Goal: Transaction & Acquisition: Obtain resource

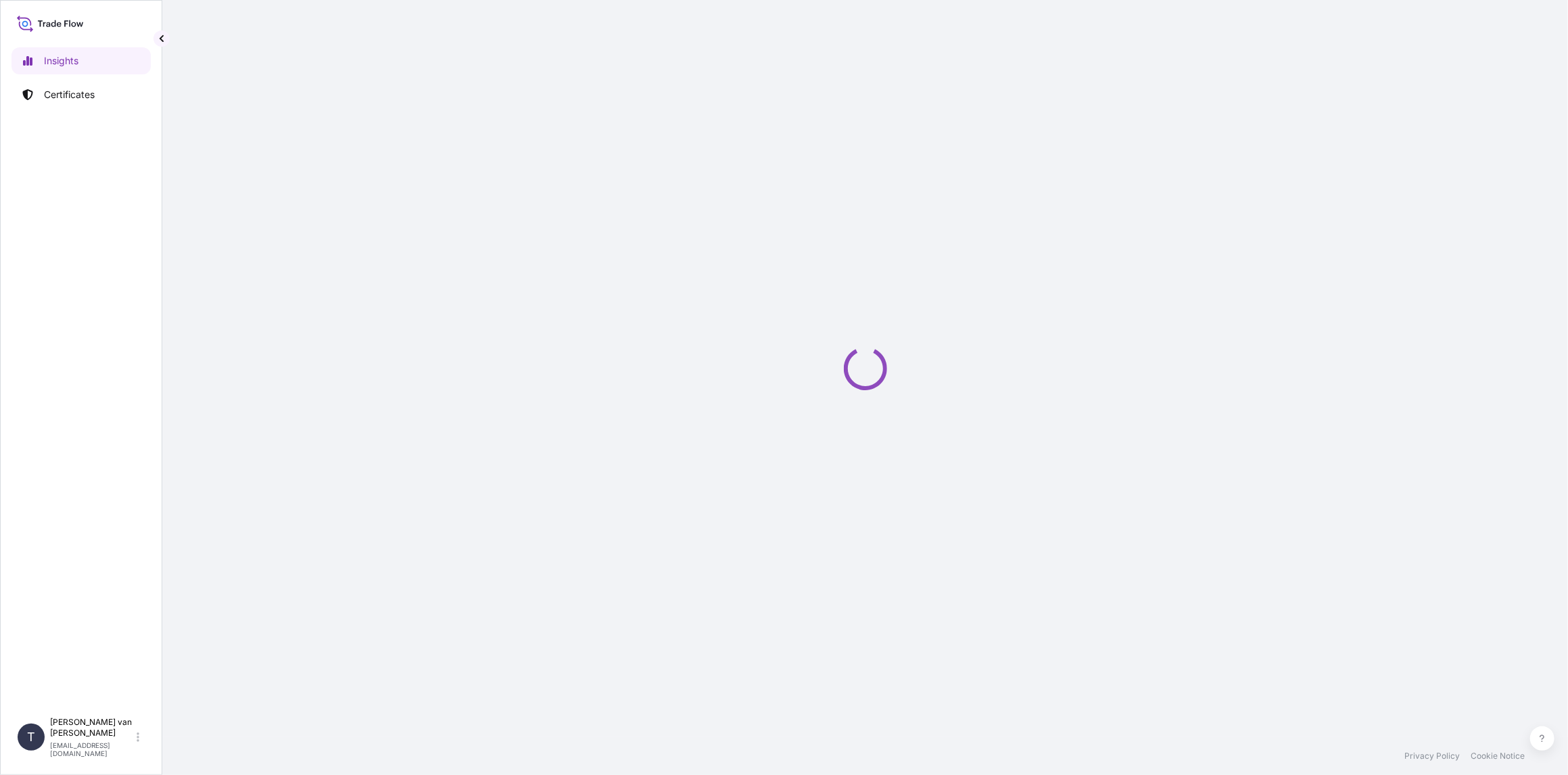
select select "2025"
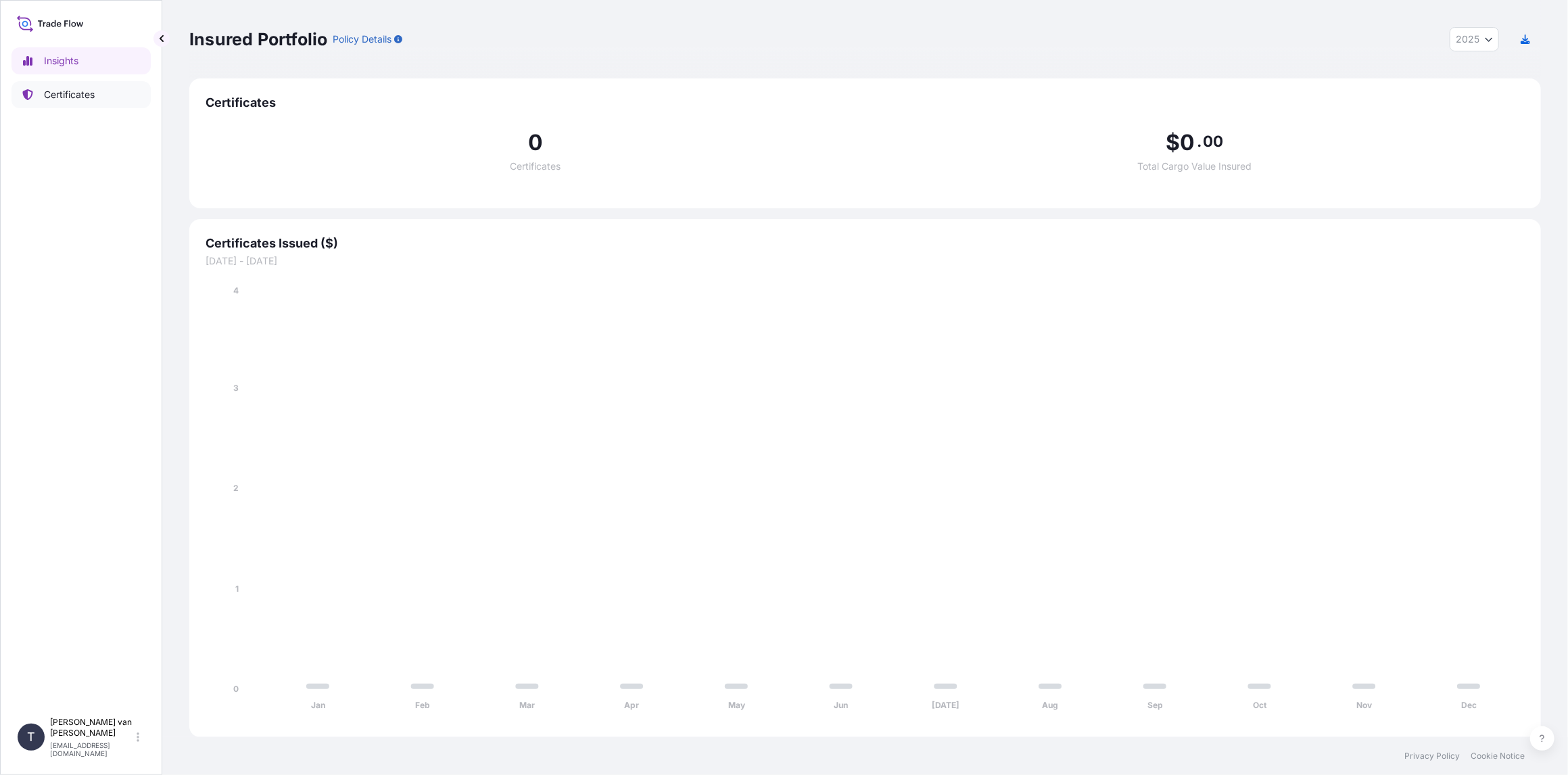
click at [52, 98] on p "Certificates" at bounding box center [70, 94] width 51 height 13
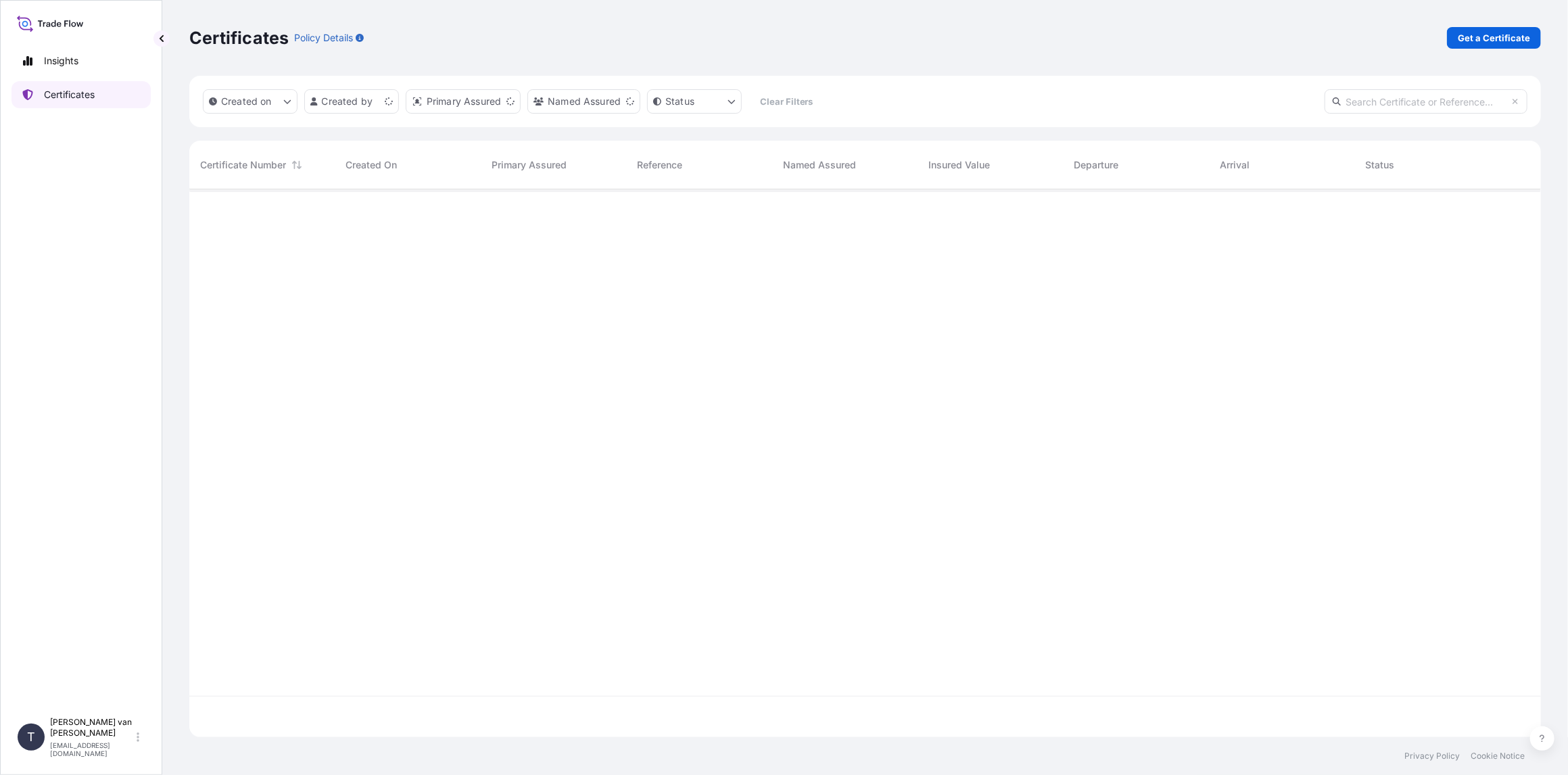
scroll to position [545, 1341]
click at [1483, 33] on p "Get a Certificate" at bounding box center [1494, 38] width 72 height 13
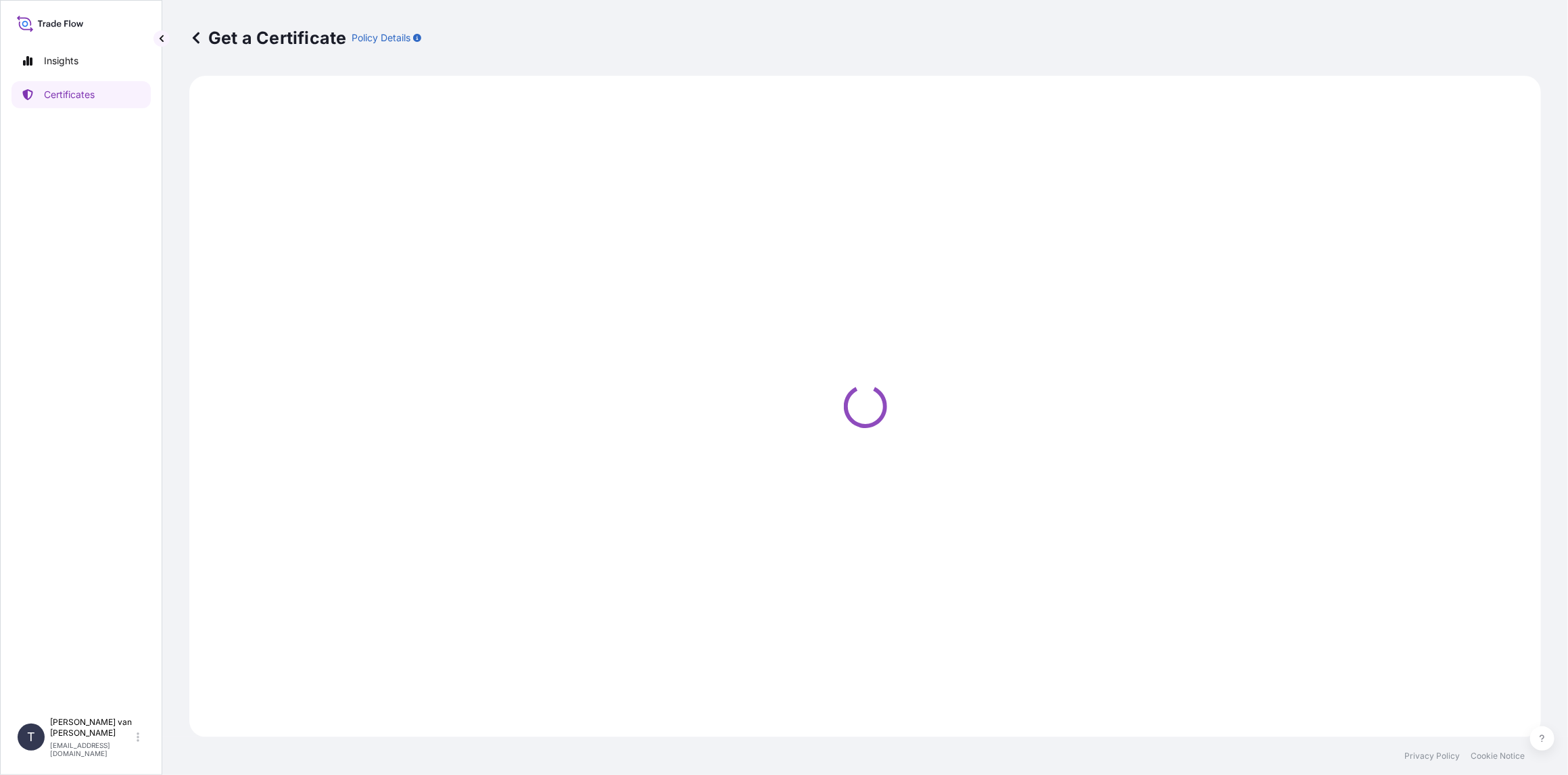
select select "Sea"
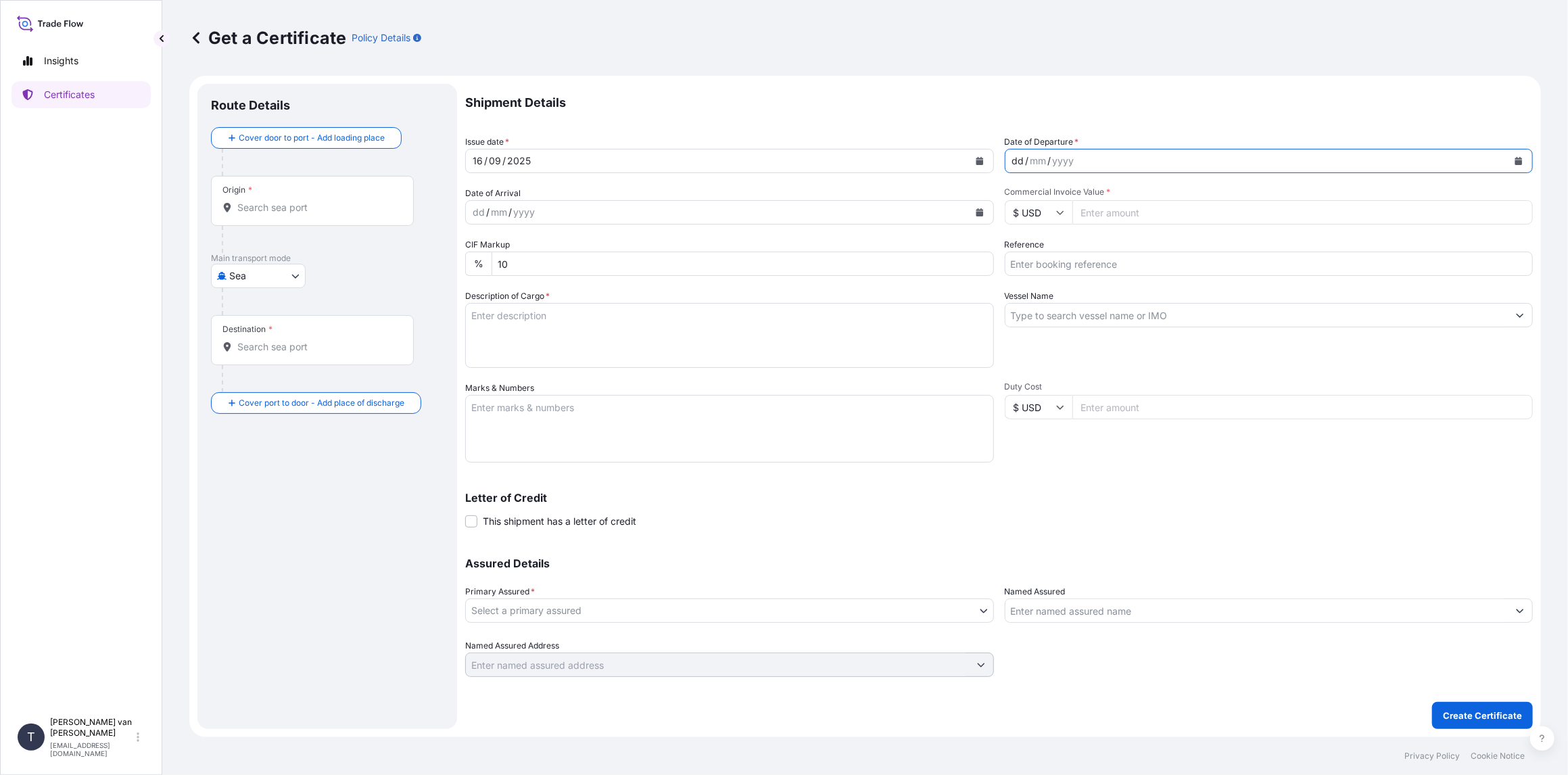
click at [1087, 158] on div "dd / mm / yyyy" at bounding box center [1257, 161] width 503 height 25
click at [878, 86] on p "Shipment Details" at bounding box center [999, 103] width 1068 height 38
click at [1107, 222] on input "Commercial Invoice Value *" at bounding box center [1302, 212] width 461 height 25
type input "24000"
click at [1026, 262] on input "Reference" at bounding box center [1269, 264] width 529 height 25
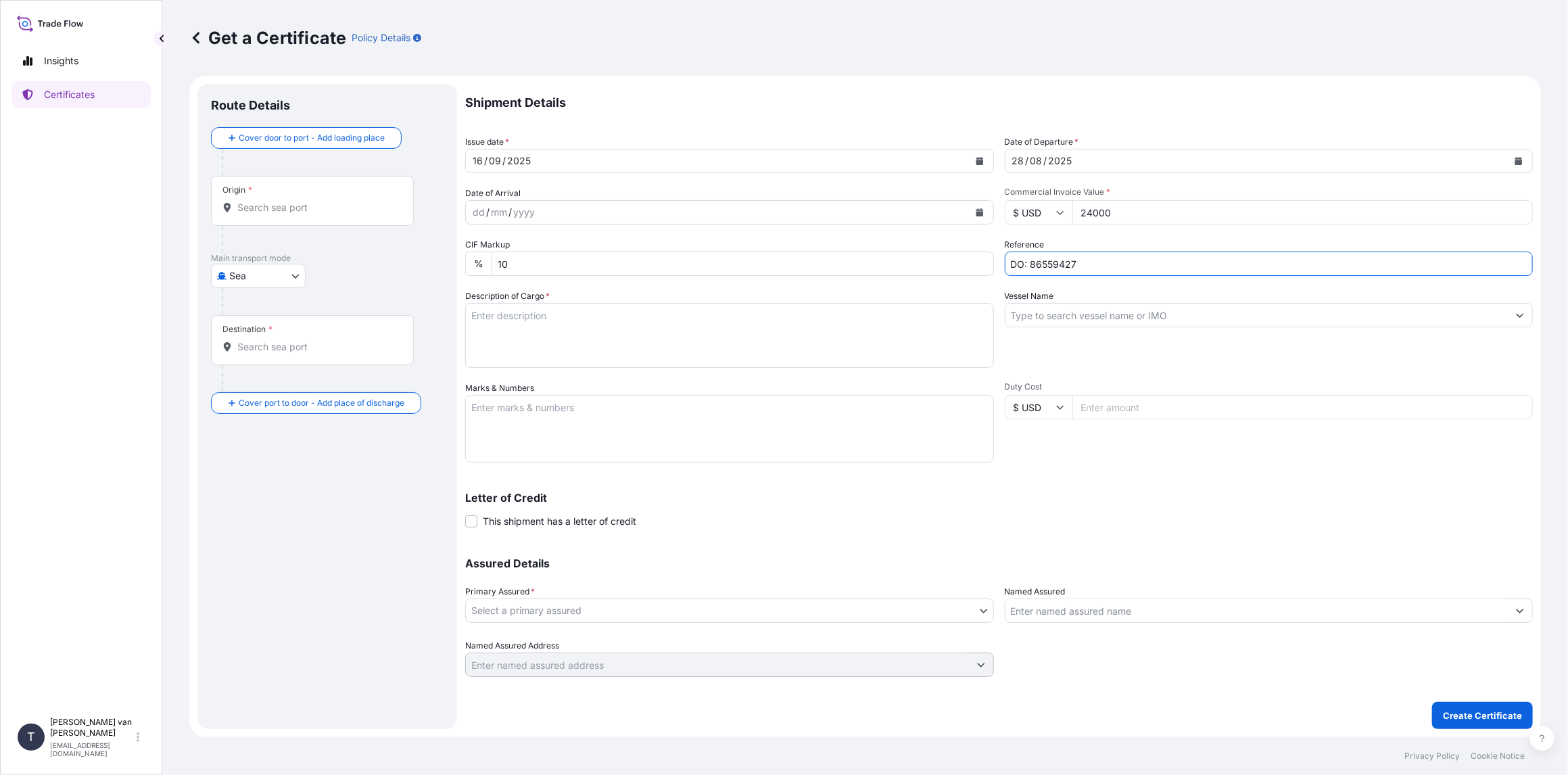
type input "DO: 86559427"
click at [1034, 311] on input "Vessel Name" at bounding box center [1257, 316] width 503 height 25
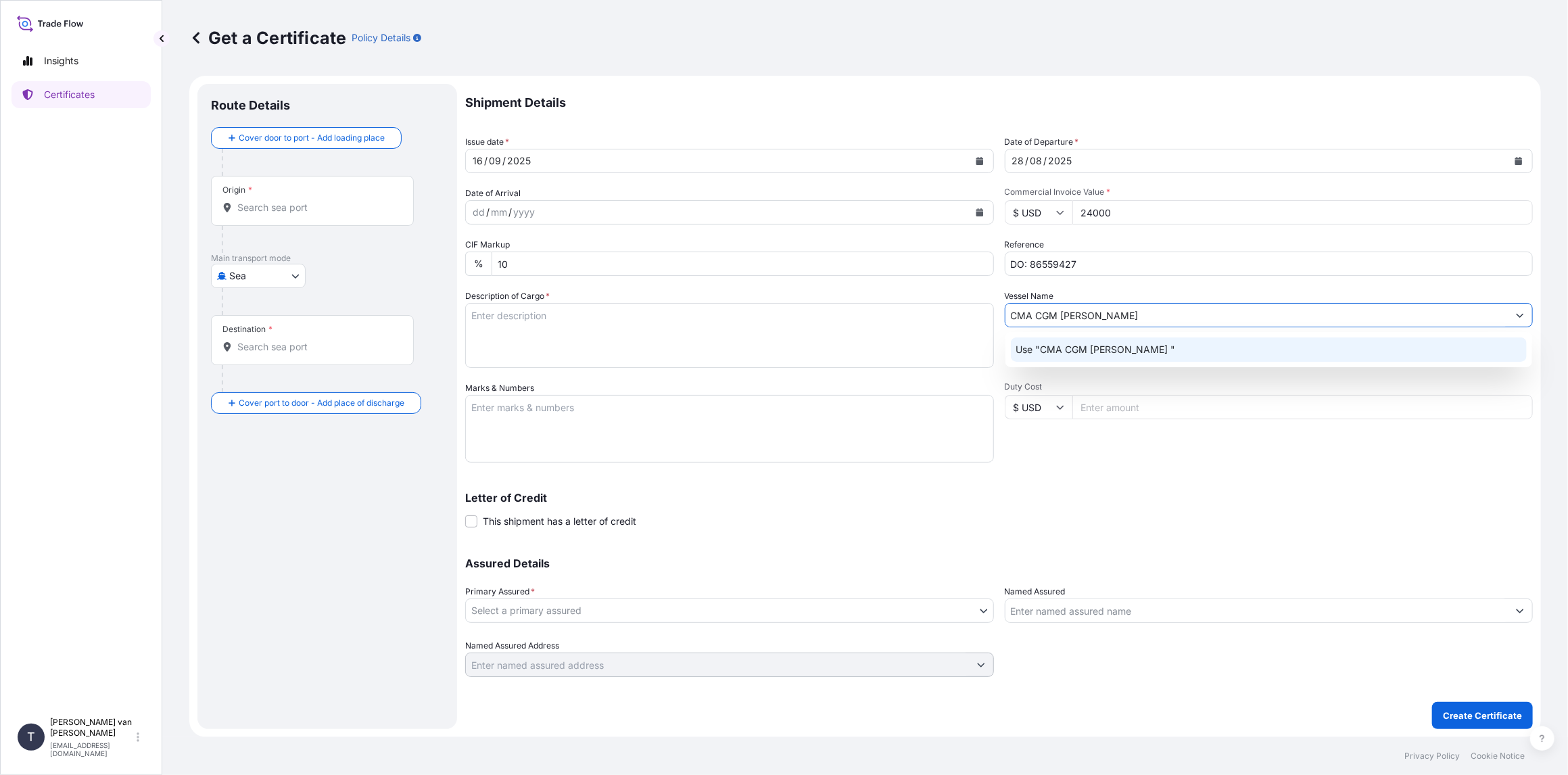
click at [1072, 353] on p "Use "CMA CGM [PERSON_NAME] "" at bounding box center [1096, 349] width 160 height 13
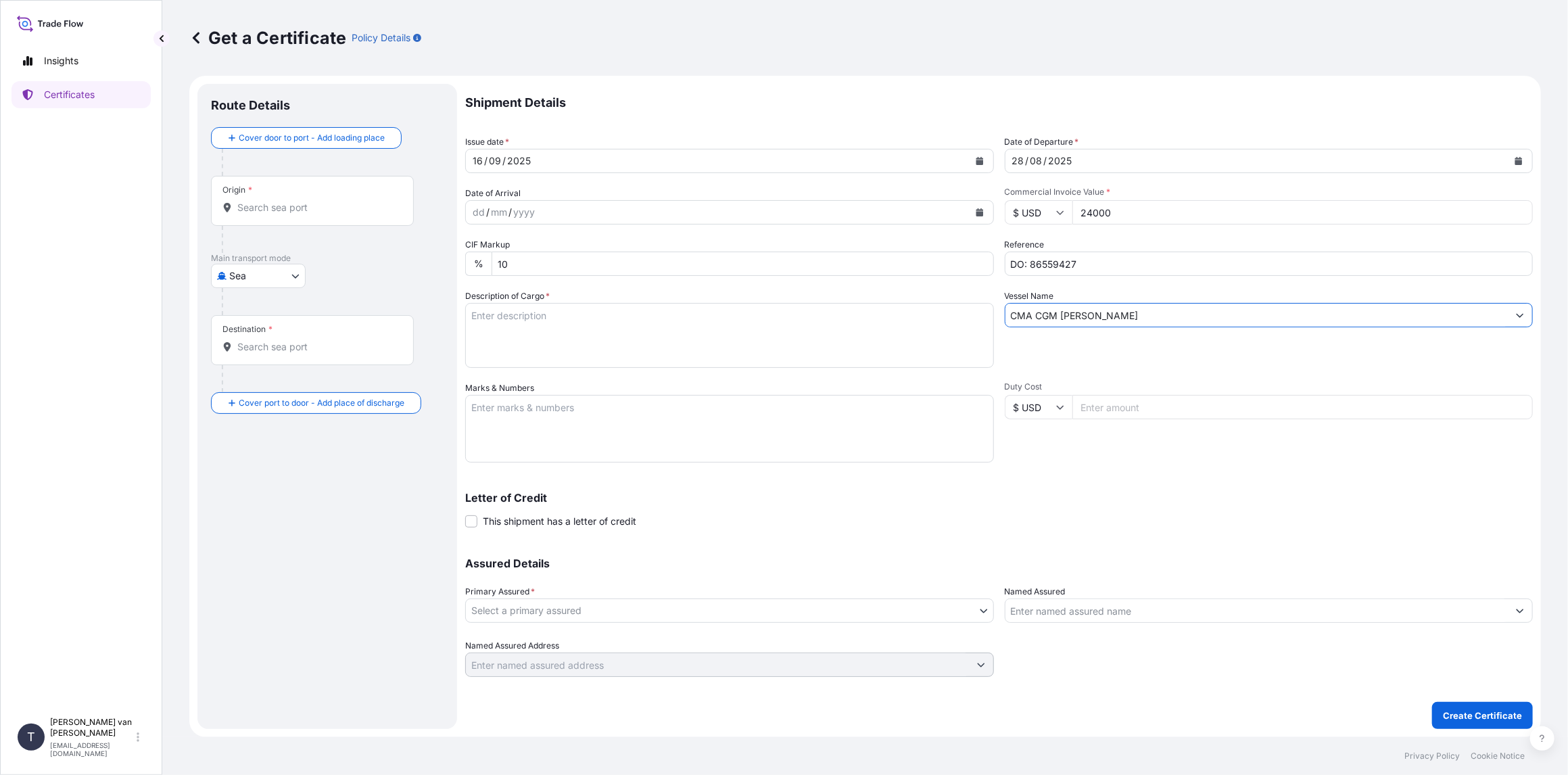
type input "CMA CGM [PERSON_NAME]"
click at [489, 317] on textarea "Description of Cargo *" at bounding box center [729, 335] width 529 height 65
click at [529, 317] on textarea "1x 40ft container containing: 1000 bags x 25 kg Merizet 100 = 25.000 kg" at bounding box center [729, 335] width 529 height 65
drag, startPoint x: 544, startPoint y: 312, endPoint x: 481, endPoint y: 312, distance: 63.0
click at [481, 312] on textarea "1x 40ft container containing: 1000 bags x 25 kg Merizet 100 = 25.000 kg" at bounding box center [729, 335] width 529 height 65
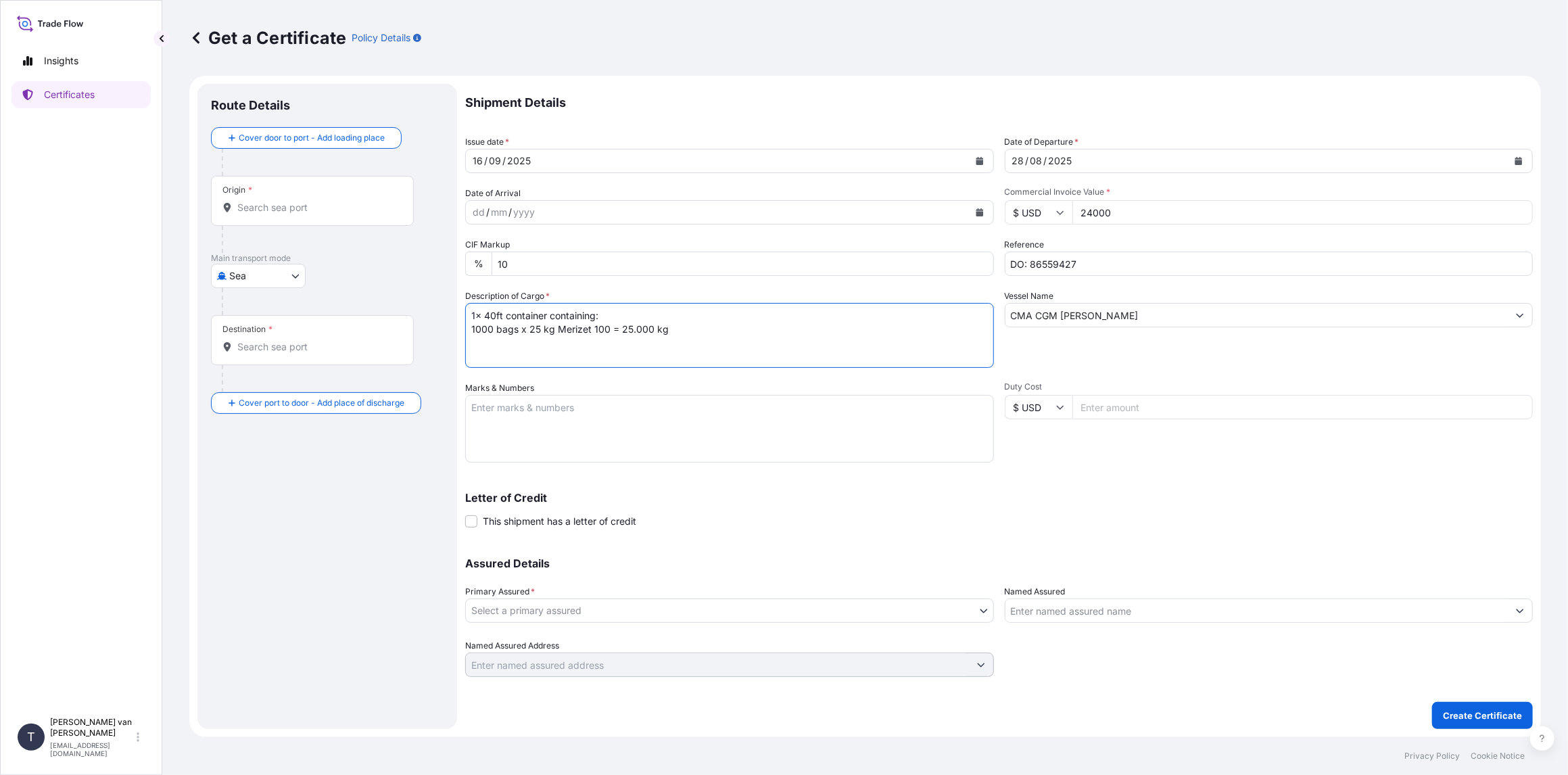
click at [547, 317] on textarea "1x 40ft container containing: 1000 bags x 25 kg Merizet 100 = 25.000 kg" at bounding box center [729, 335] width 529 height 65
drag, startPoint x: 547, startPoint y: 312, endPoint x: 463, endPoint y: 310, distance: 84.0
click at [463, 310] on form "Route Details Cover door to port - Add loading place Place of loading Road / [G…" at bounding box center [865, 406] width 1352 height 662
type textarea "1x 40ft container containing: 1000 bags x 25 kg Merizet 100 = 25.000 kg"
click at [485, 407] on textarea "Marks & Numbers" at bounding box center [729, 429] width 529 height 67
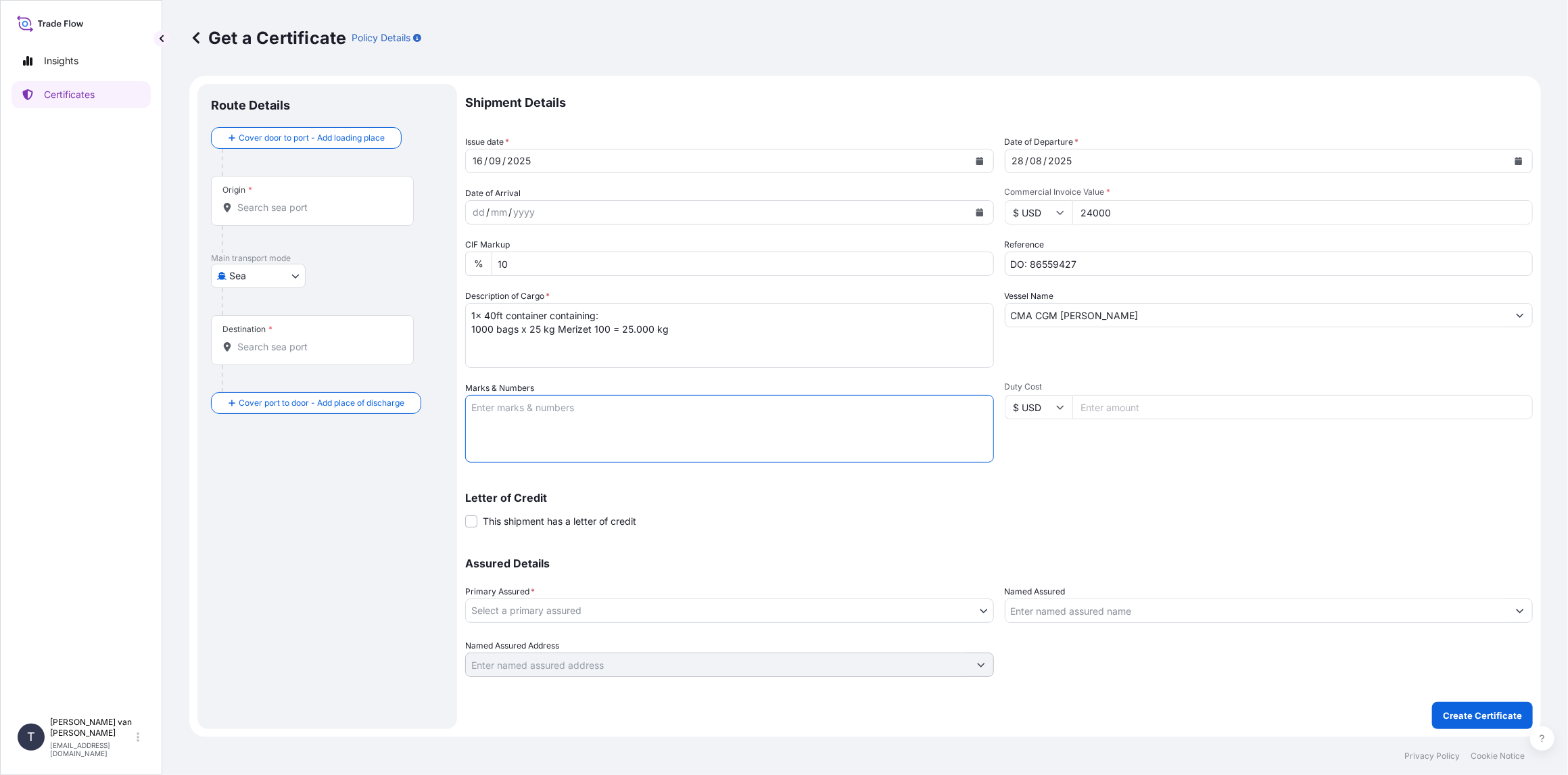
paste textarea "1x 40ft container"
type textarea "1x 40ft container: CONTAINER: SEAL: OOCU7566644 00101528 DO: 86559427 SO: 25746…"
click at [579, 610] on body "Insights Certificates T [PERSON_NAME] van t Hoenderdaal [EMAIL_ADDRESS][DOMAIN_…" at bounding box center [784, 387] width 1568 height 775
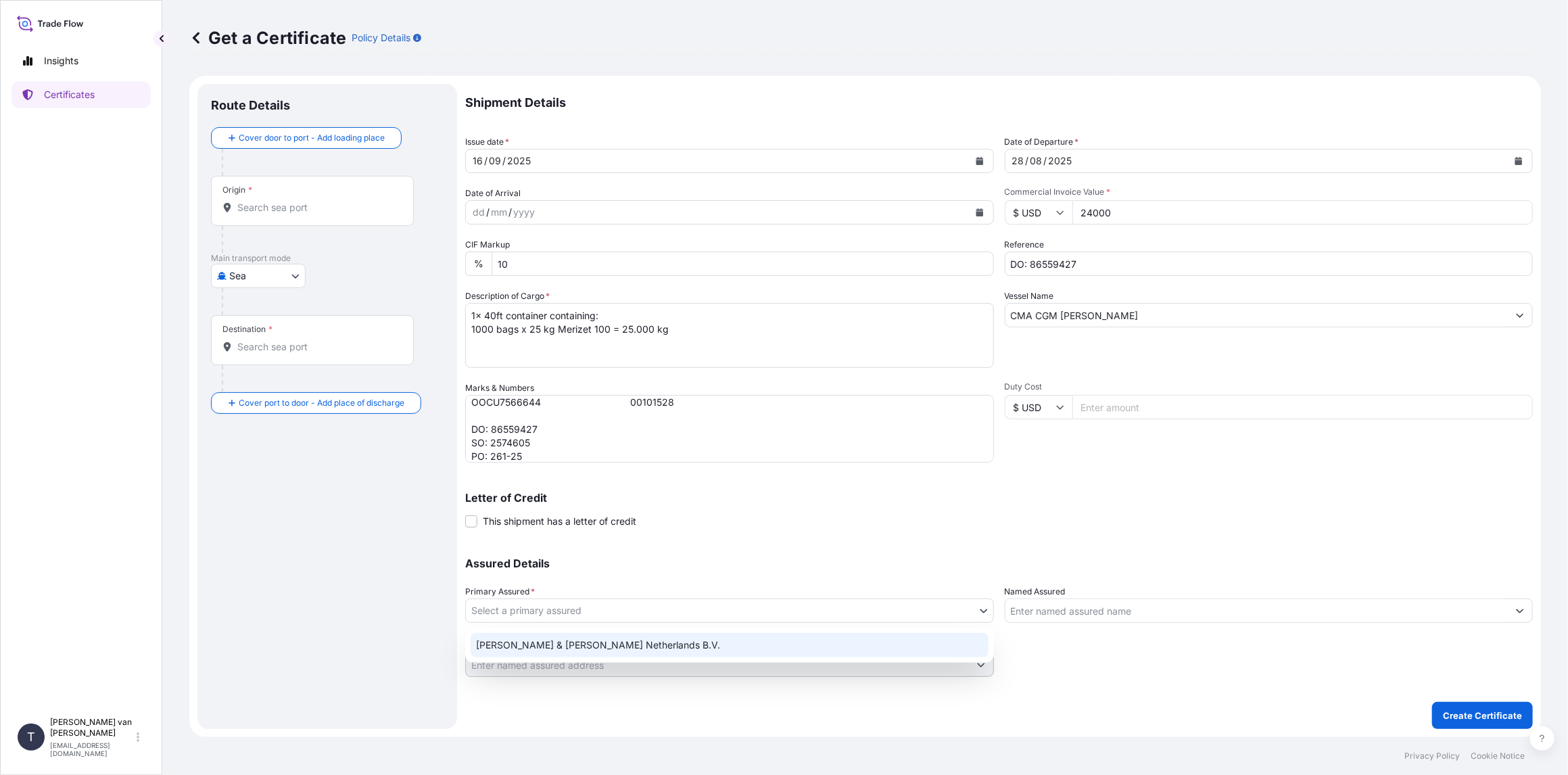
click at [554, 646] on div "[PERSON_NAME] & [PERSON_NAME] Netherlands B.V." at bounding box center [729, 645] width 518 height 25
select select "31666"
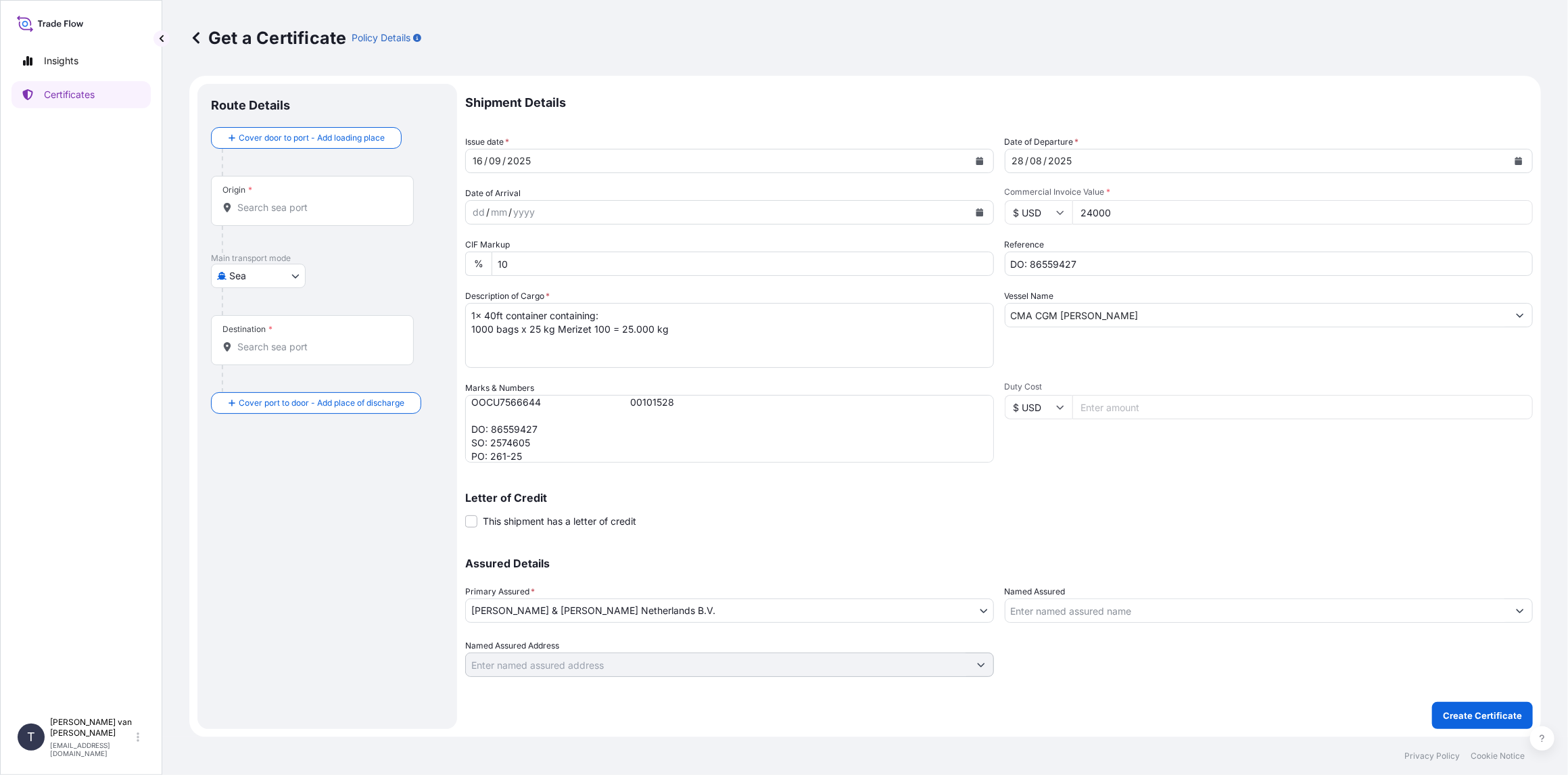
click at [307, 215] on div "Origin *" at bounding box center [311, 200] width 202 height 50
click at [307, 215] on input "Origin *" at bounding box center [317, 207] width 160 height 13
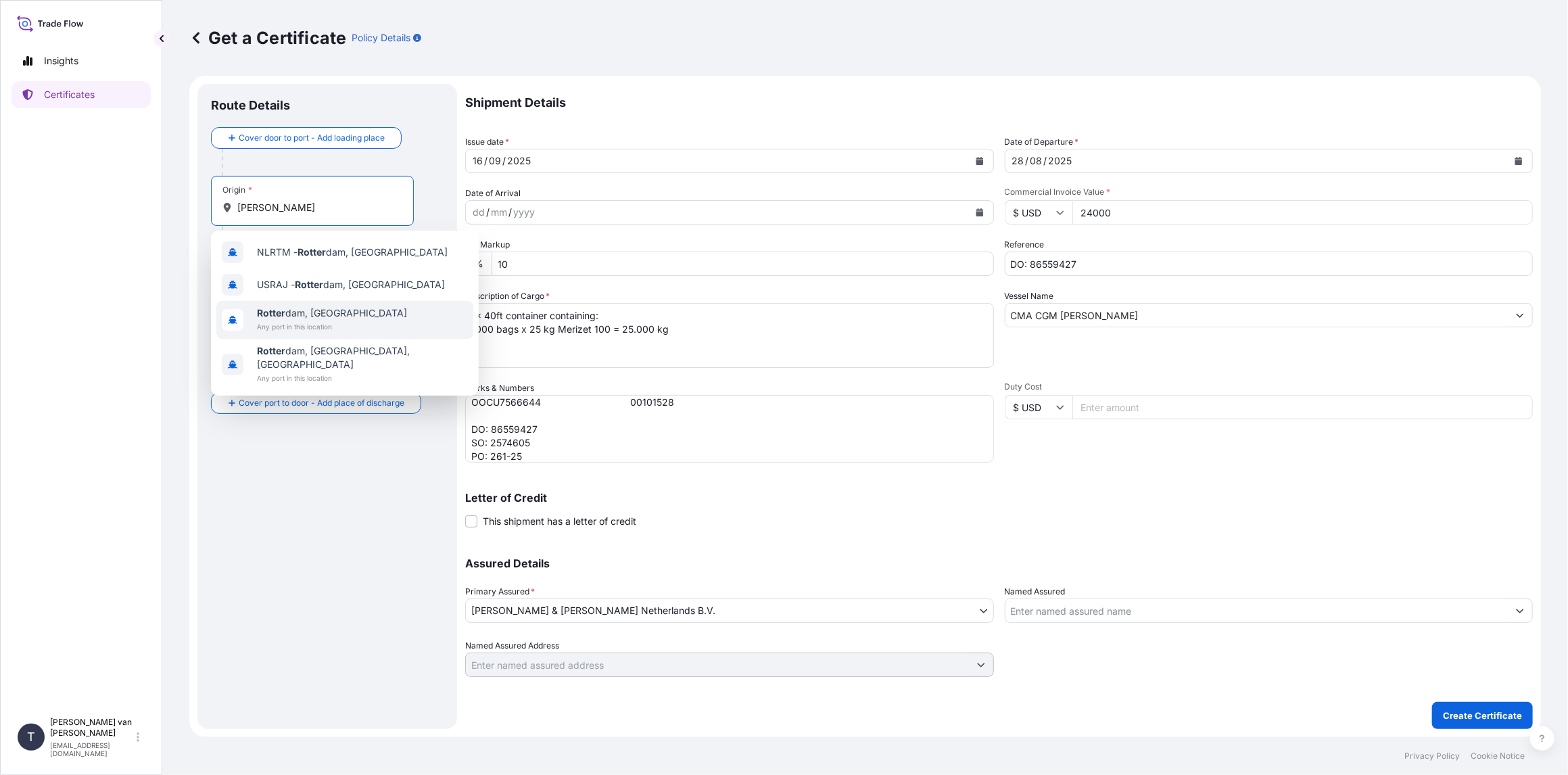
click at [326, 311] on span "[PERSON_NAME] dam, [GEOGRAPHIC_DATA]" at bounding box center [331, 313] width 150 height 13
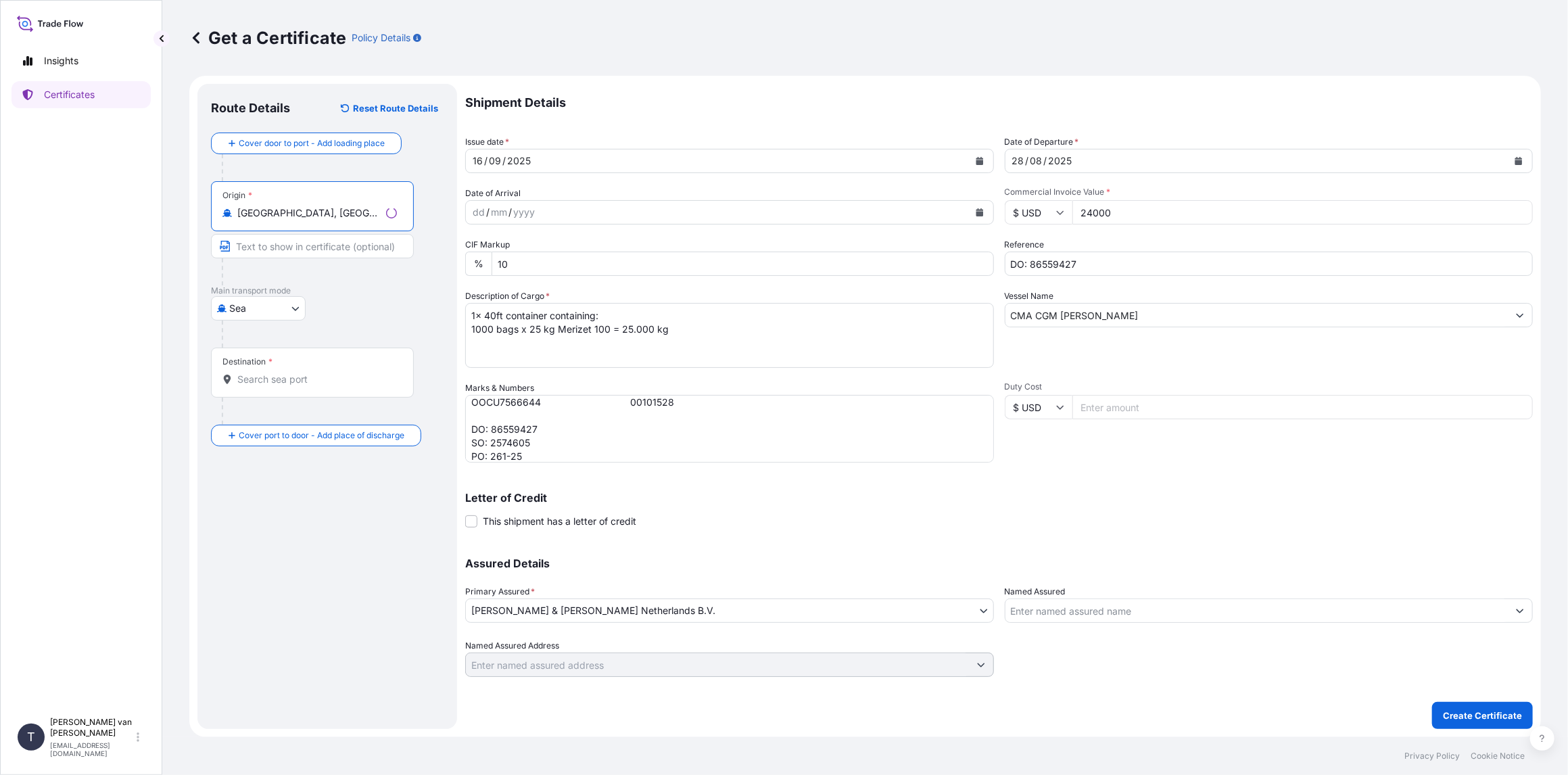
type input "[GEOGRAPHIC_DATA], [GEOGRAPHIC_DATA]"
click at [265, 381] on input "Destination *" at bounding box center [317, 380] width 160 height 13
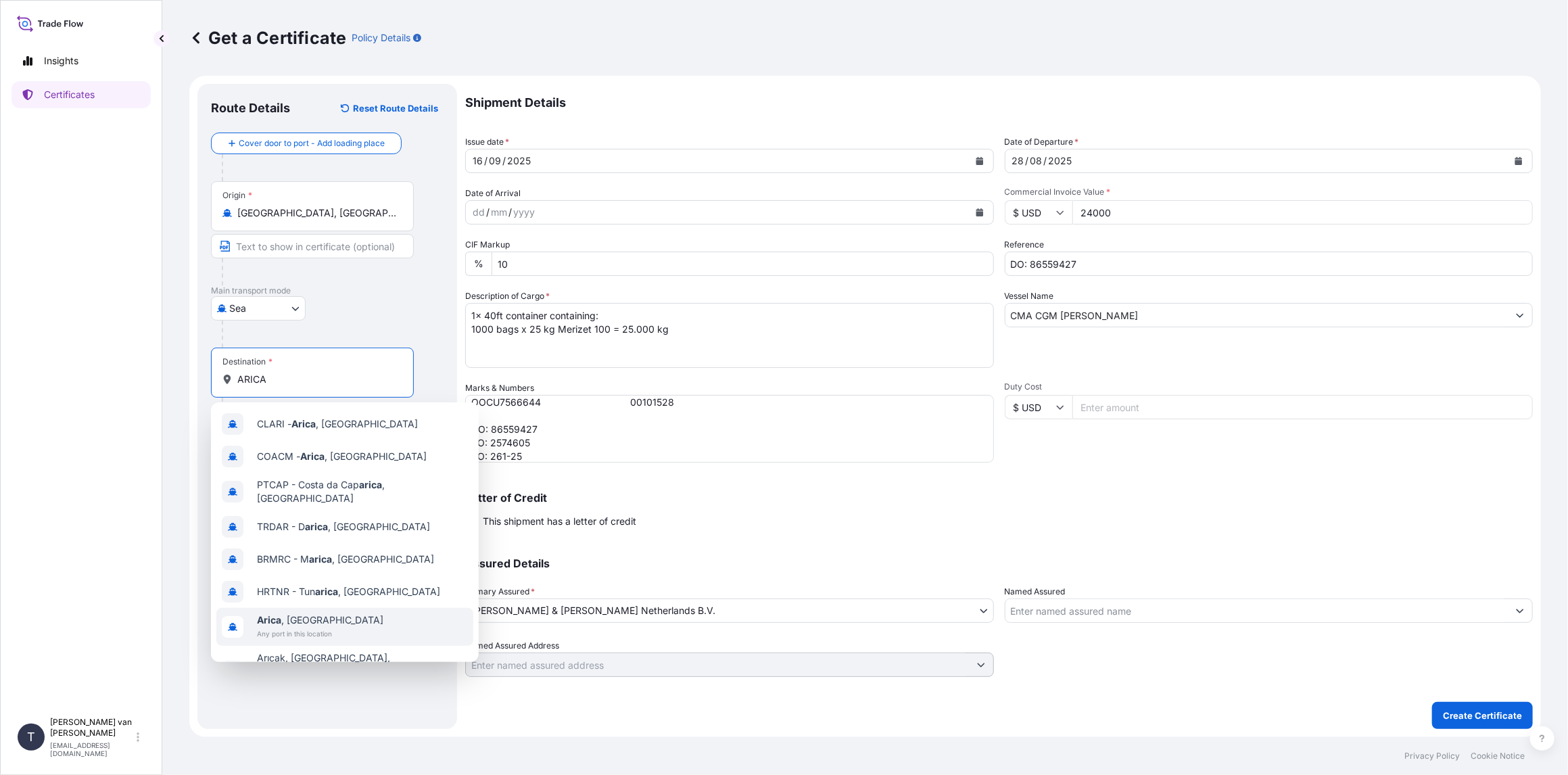
click at [291, 620] on span "Arica , [GEOGRAPHIC_DATA]" at bounding box center [320, 620] width 126 height 13
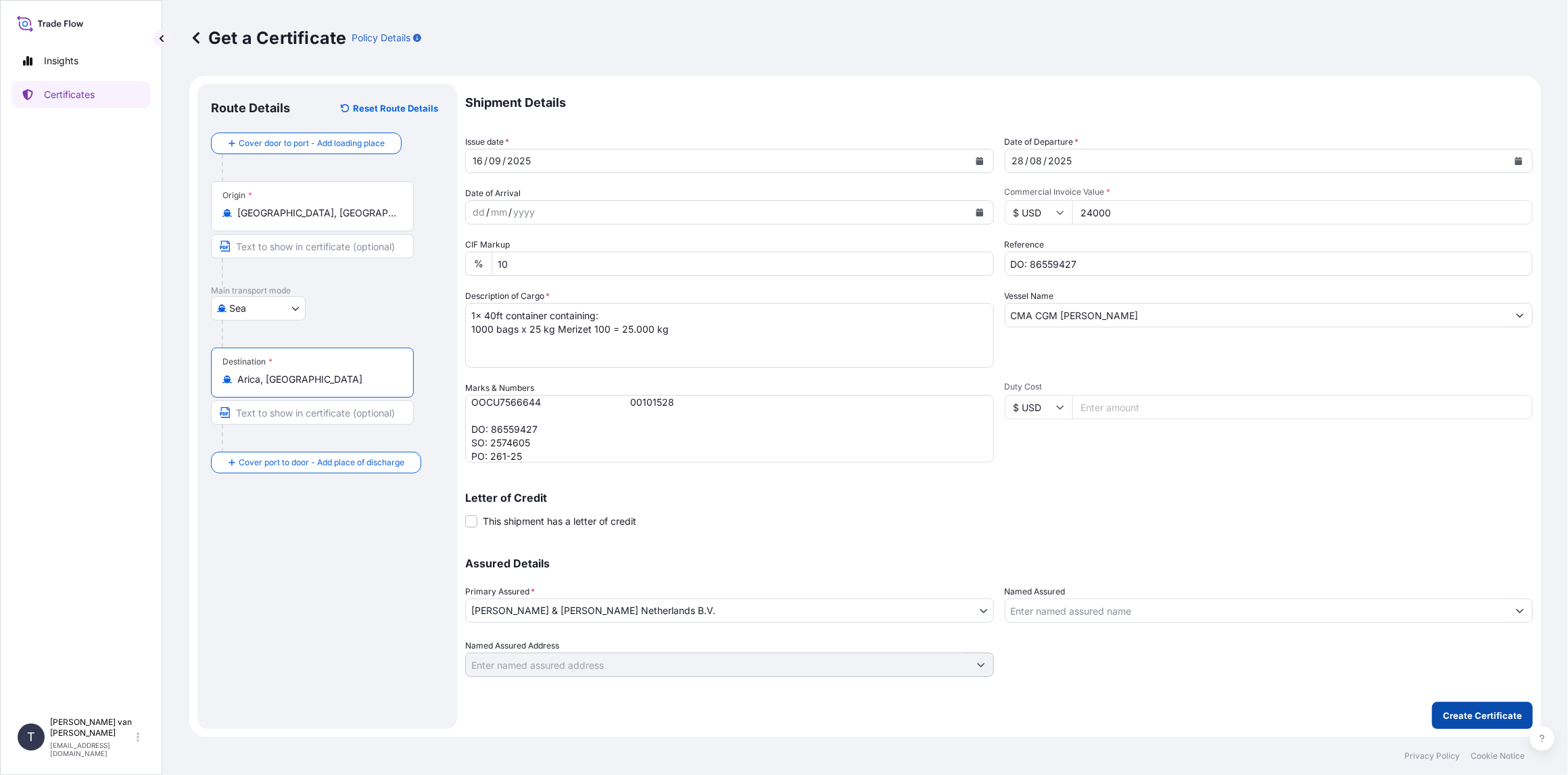
type input "Arica, [GEOGRAPHIC_DATA]"
click at [1462, 713] on p "Create Certificate" at bounding box center [1482, 716] width 80 height 13
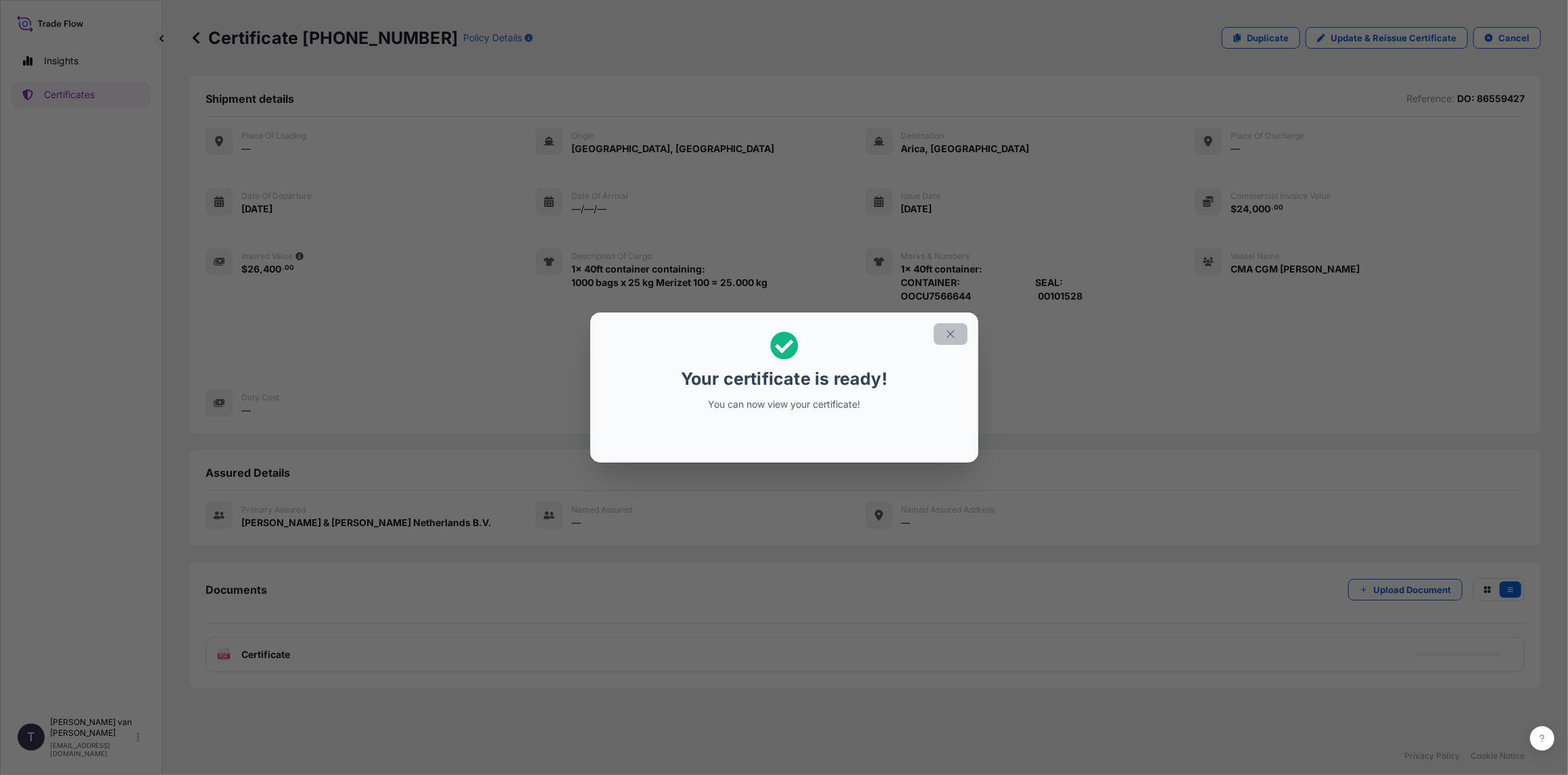
click at [952, 335] on icon "button" at bounding box center [950, 334] width 12 height 12
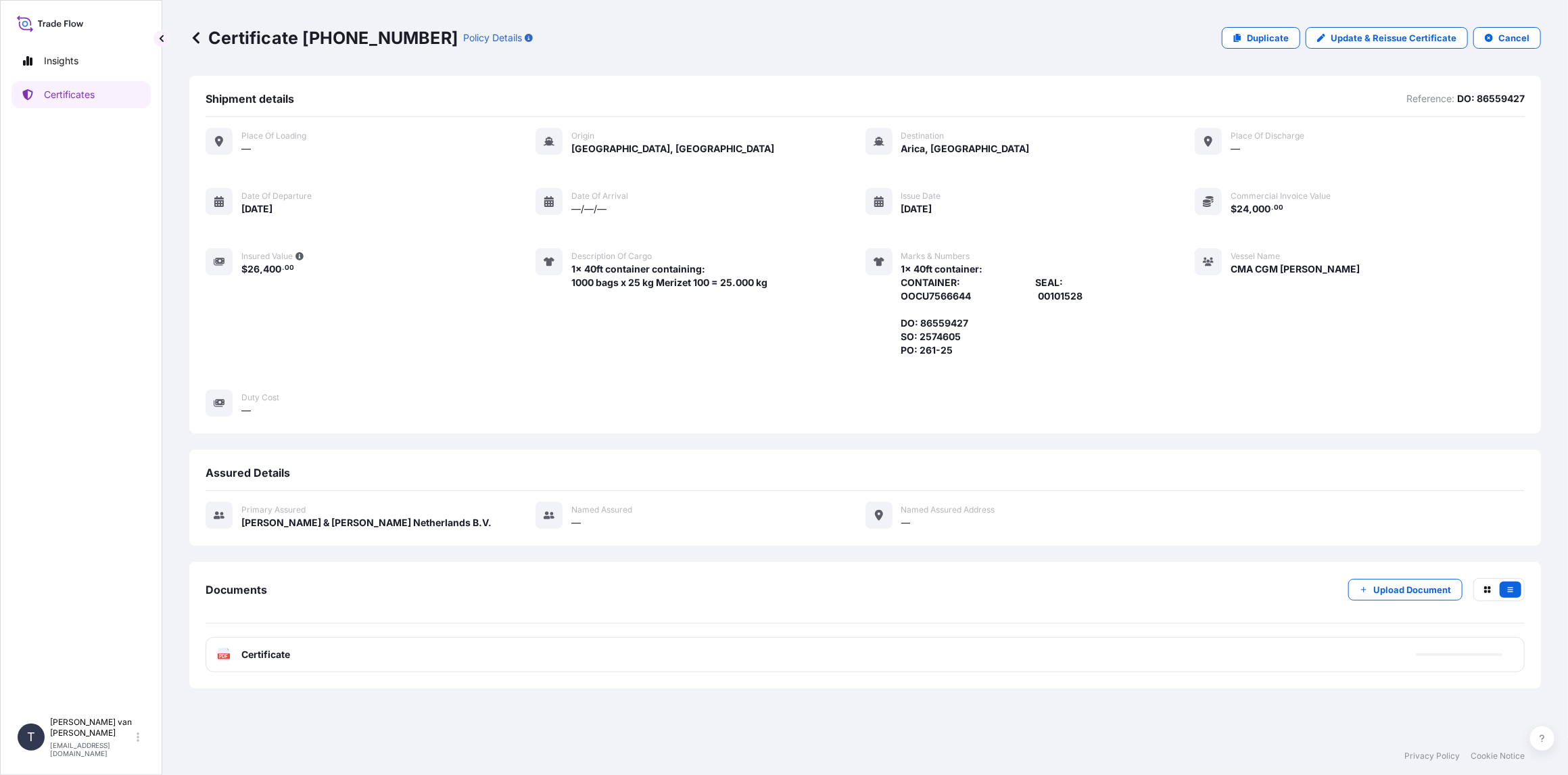
click at [272, 650] on span "Certificate" at bounding box center [266, 654] width 48 height 13
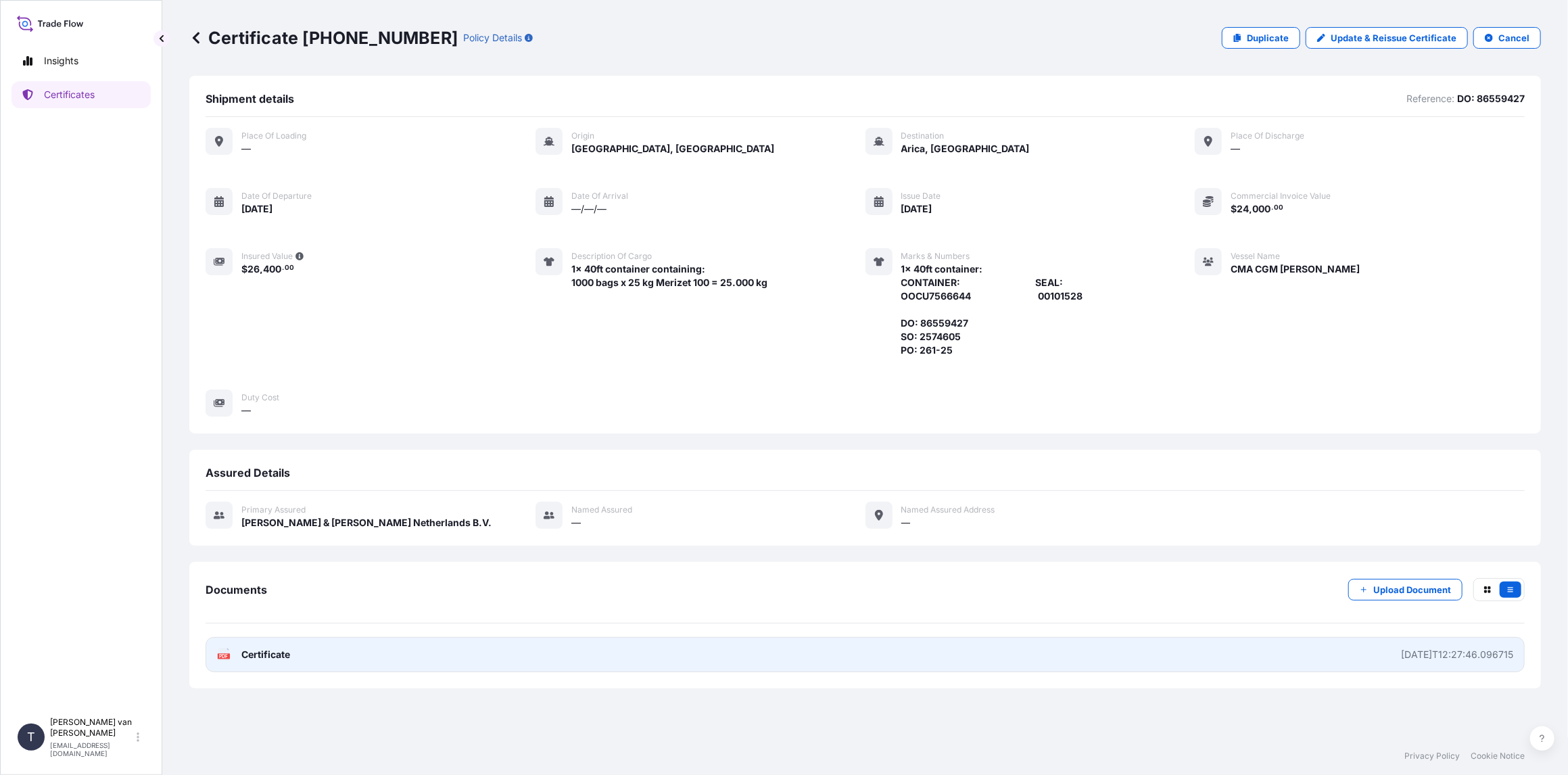
click at [269, 660] on span "Certificate" at bounding box center [266, 654] width 48 height 13
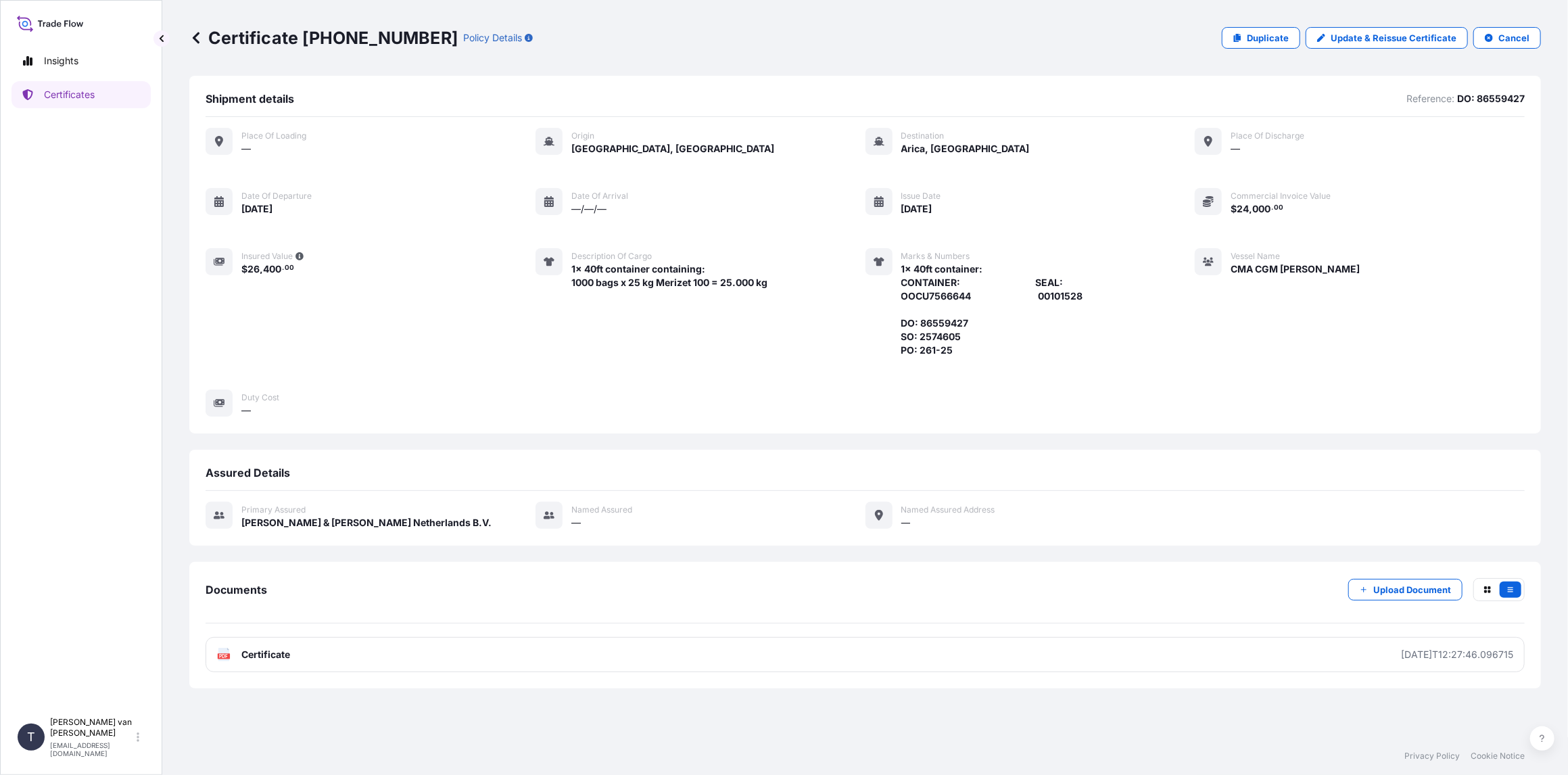
click at [398, 44] on p "Certificate [PHONE_NUMBER]" at bounding box center [324, 38] width 269 height 21
drag, startPoint x: 407, startPoint y: 35, endPoint x: 389, endPoint y: 36, distance: 18.0
click at [389, 36] on div "Certificate [PHONE_NUMBER] Policy Details" at bounding box center [361, 38] width 343 height 21
click at [389, 36] on p "Certificate [PHONE_NUMBER]" at bounding box center [324, 38] width 269 height 21
drag, startPoint x: 404, startPoint y: 36, endPoint x: 302, endPoint y: 35, distance: 102.0
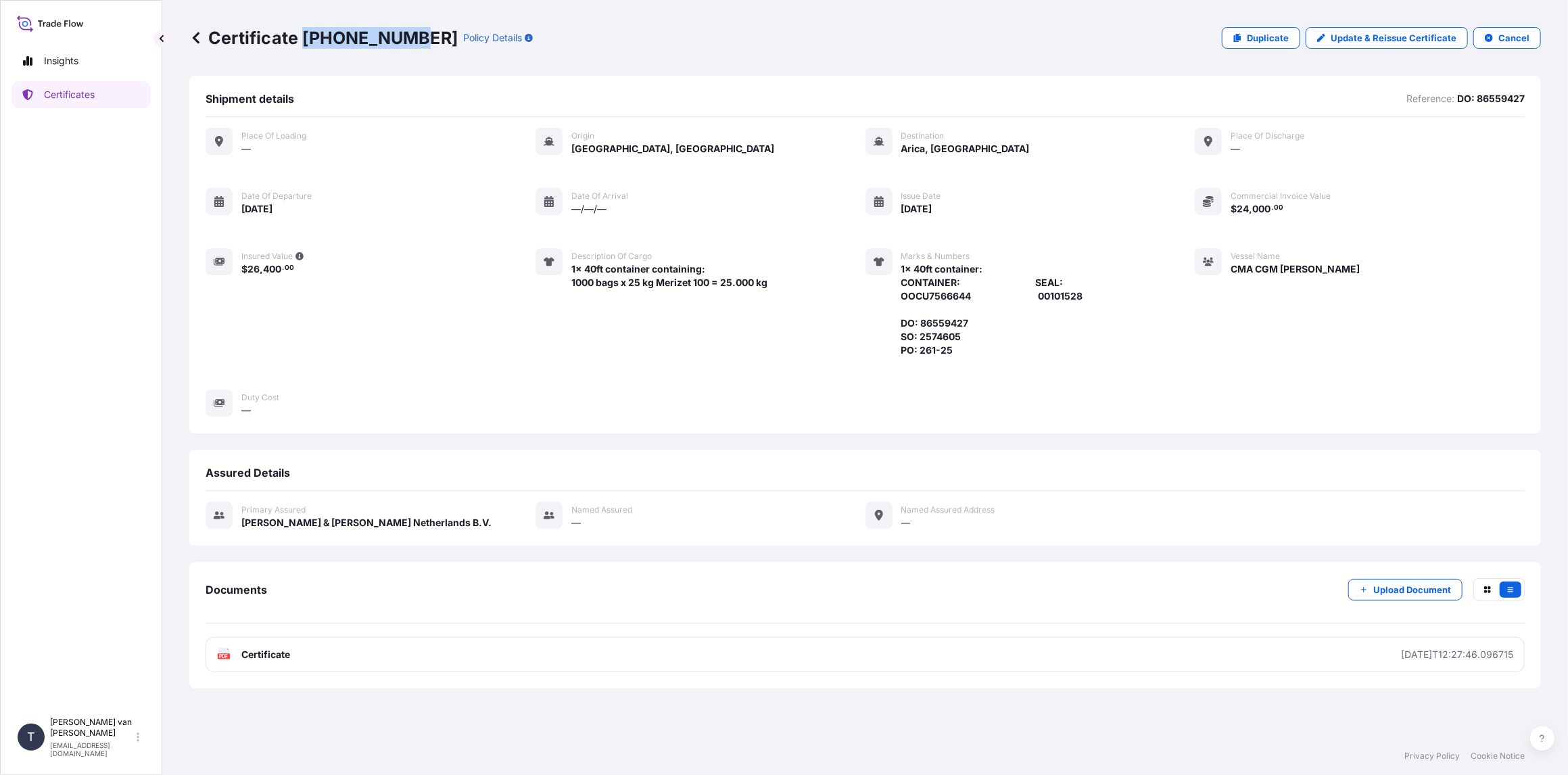
click at [302, 35] on p "Certificate [PHONE_NUMBER]" at bounding box center [324, 38] width 269 height 21
copy p "[PHONE_NUMBER]"
click at [92, 98] on p "Certificates" at bounding box center [70, 94] width 51 height 13
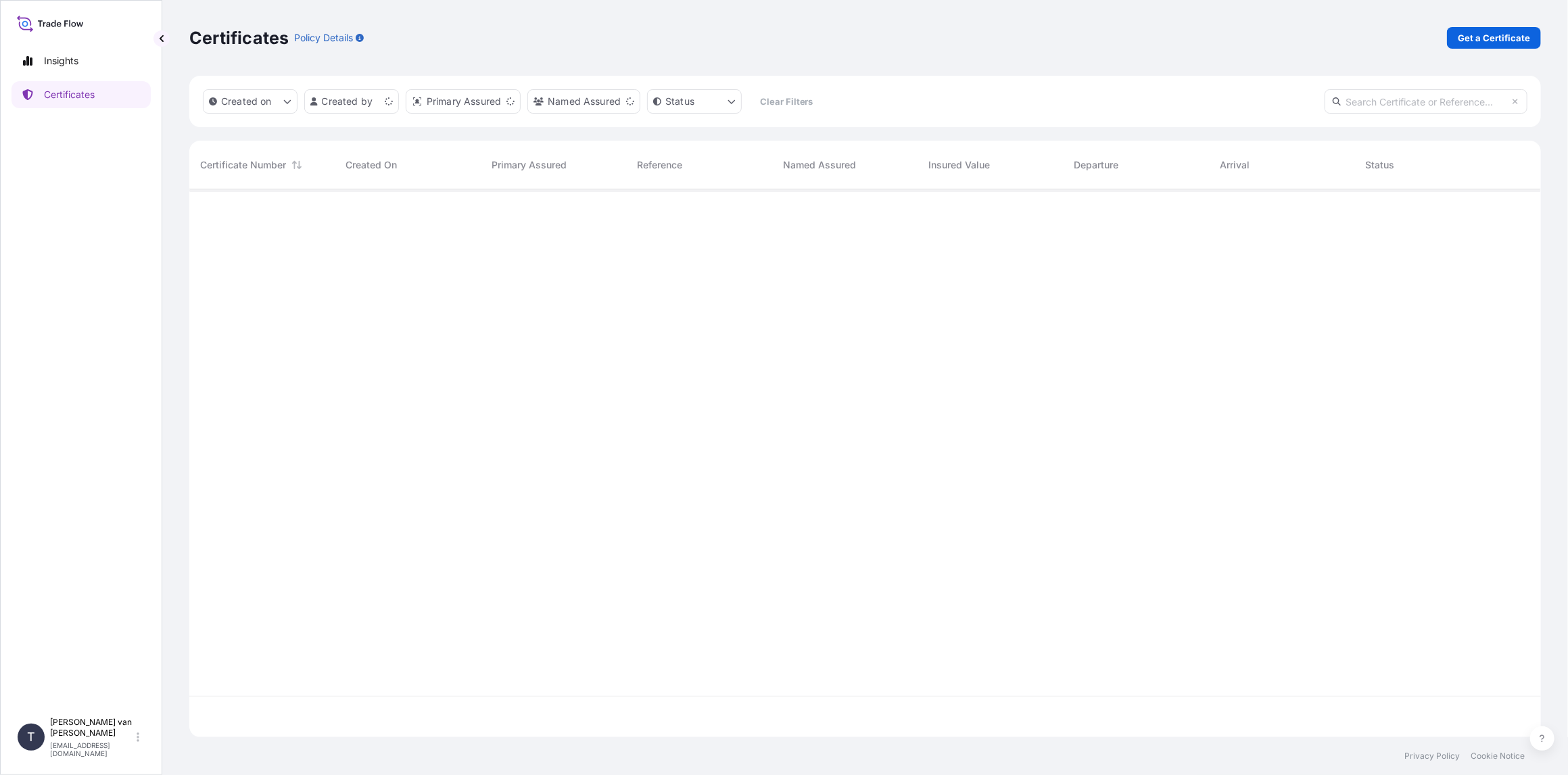
scroll to position [545, 1341]
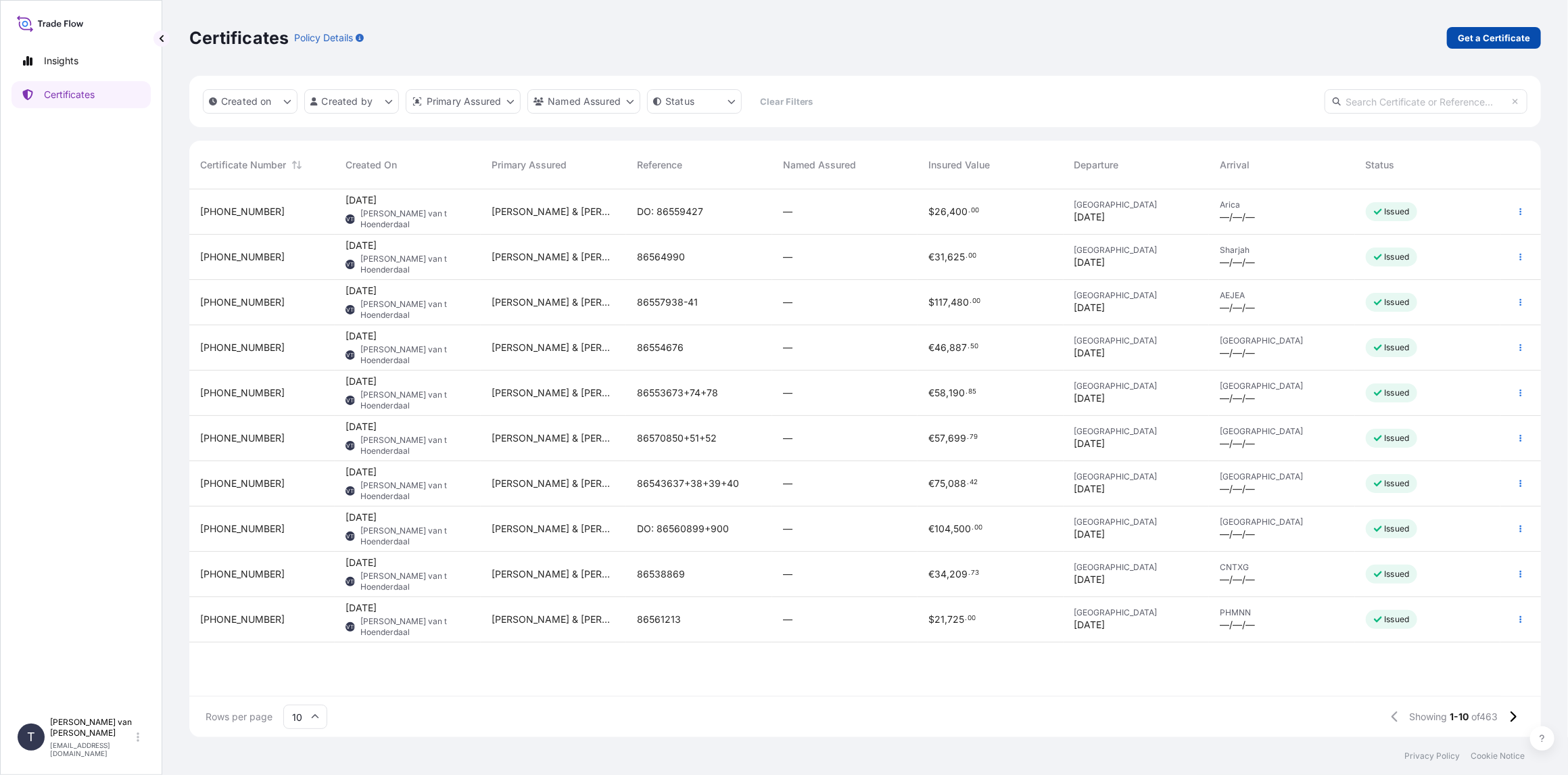
click at [1493, 40] on p "Get a Certificate" at bounding box center [1494, 38] width 72 height 13
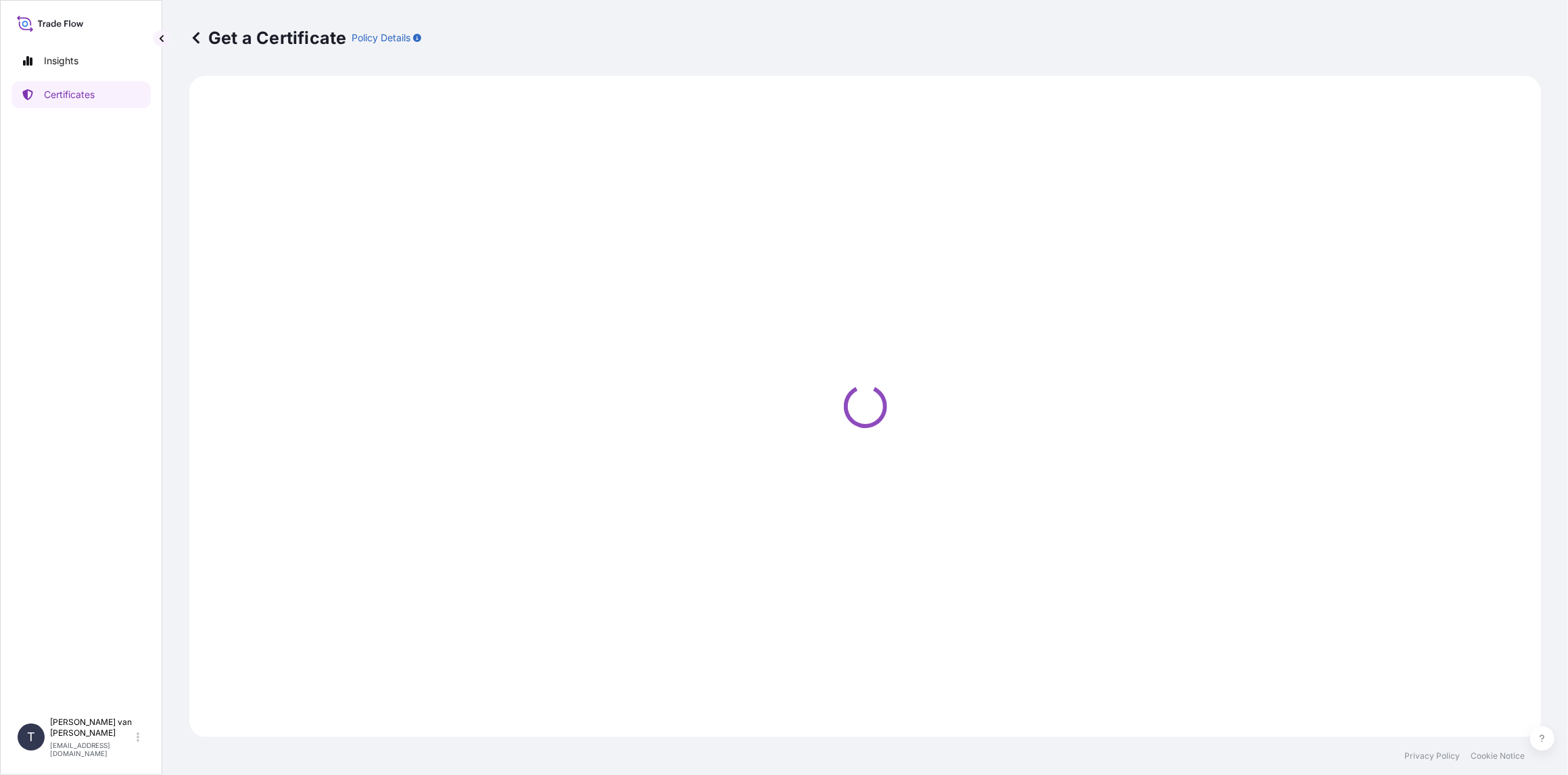
select select "Sea"
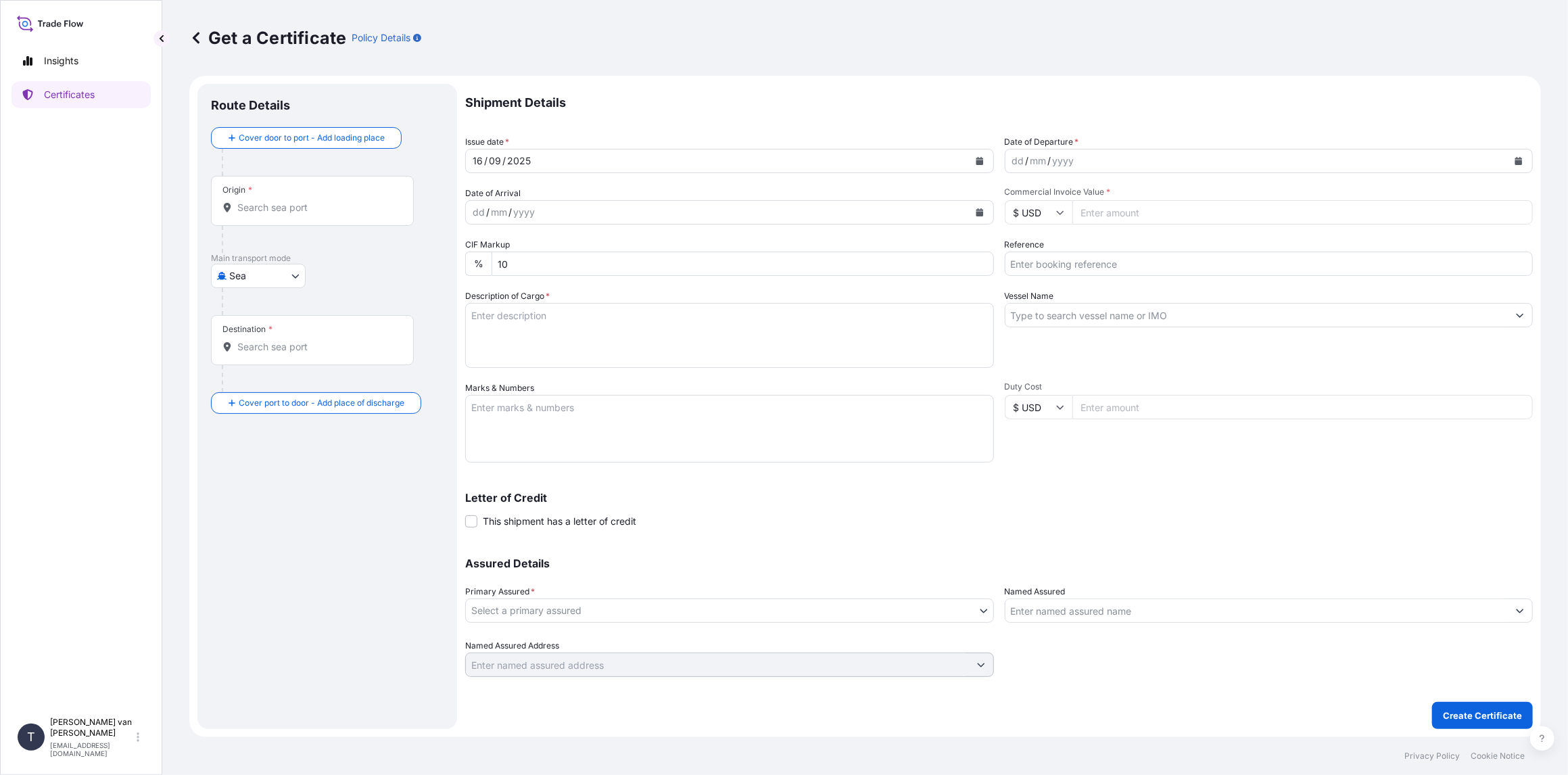
click at [1516, 160] on icon "Calendar" at bounding box center [1519, 161] width 7 height 8
click at [1187, 276] on div "14" at bounding box center [1183, 275] width 25 height 25
click at [1138, 212] on input "Commercial Invoice Value *" at bounding box center [1302, 212] width 461 height 25
type input "26250"
click at [1034, 262] on input "Reference" at bounding box center [1269, 264] width 529 height 25
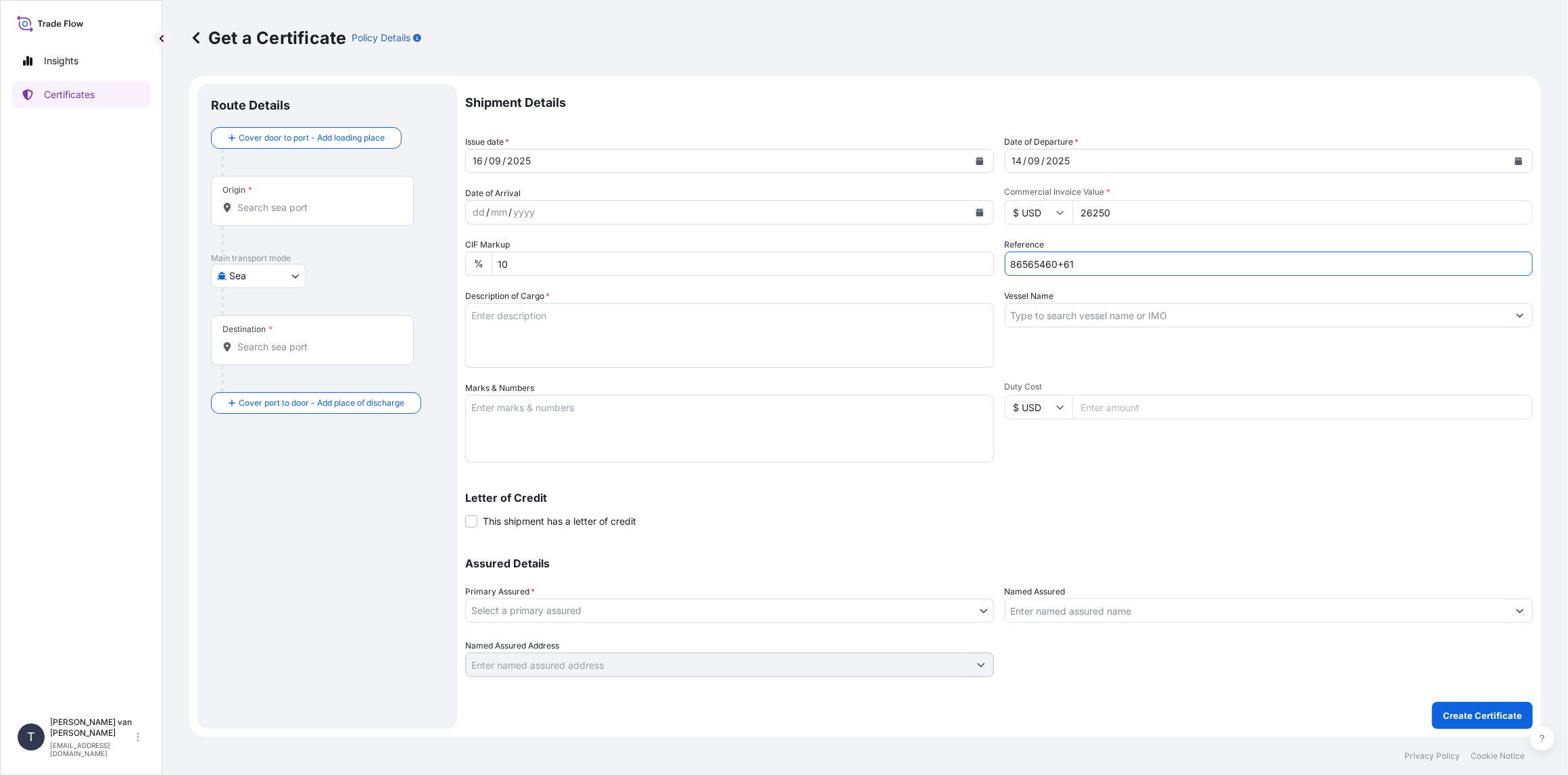
type input "86565460+61"
click at [1090, 316] on input "Vessel Name" at bounding box center [1257, 316] width 503 height 25
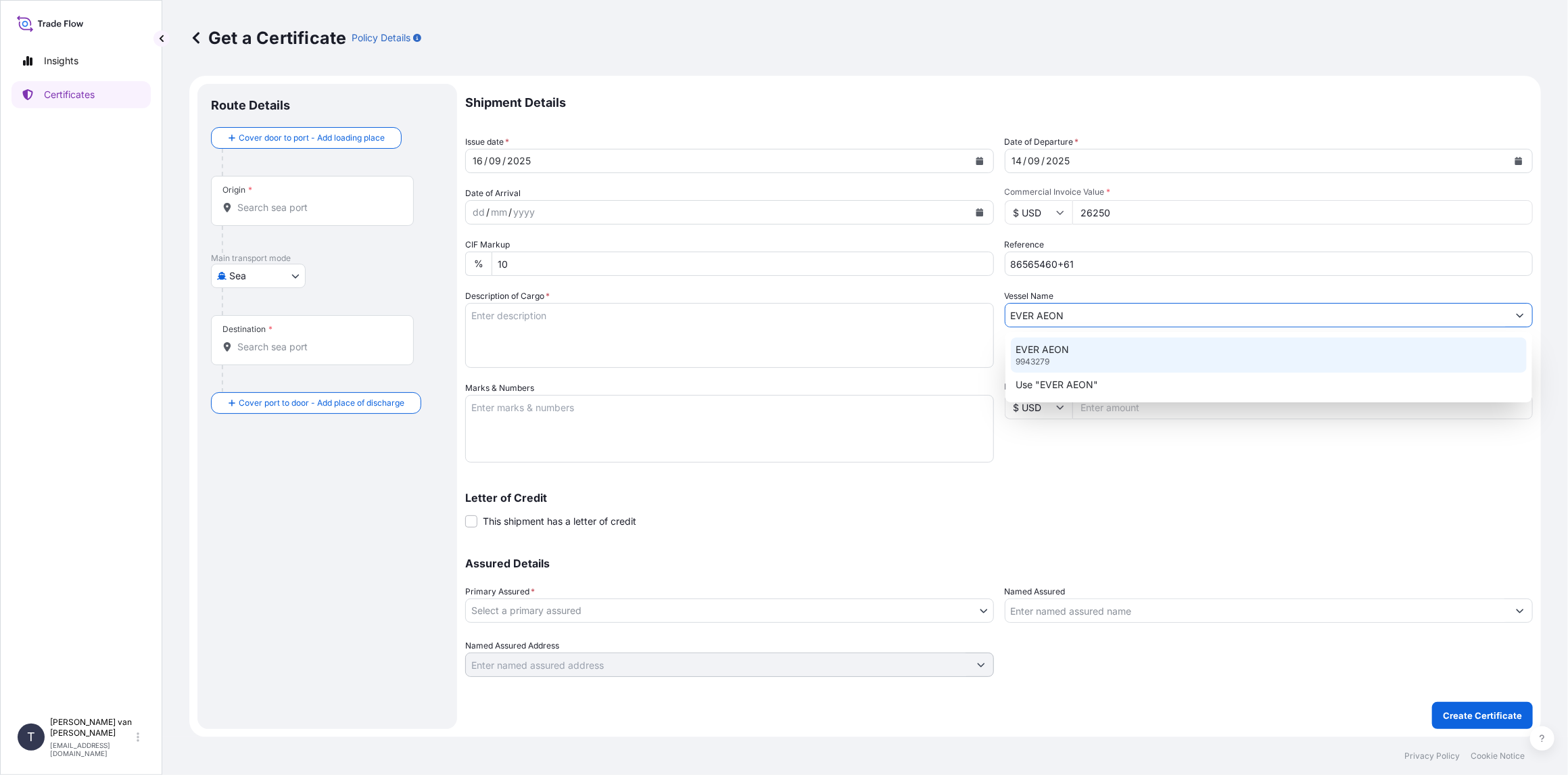
click at [1068, 362] on div "EVER AEON 9943279" at bounding box center [1269, 355] width 516 height 35
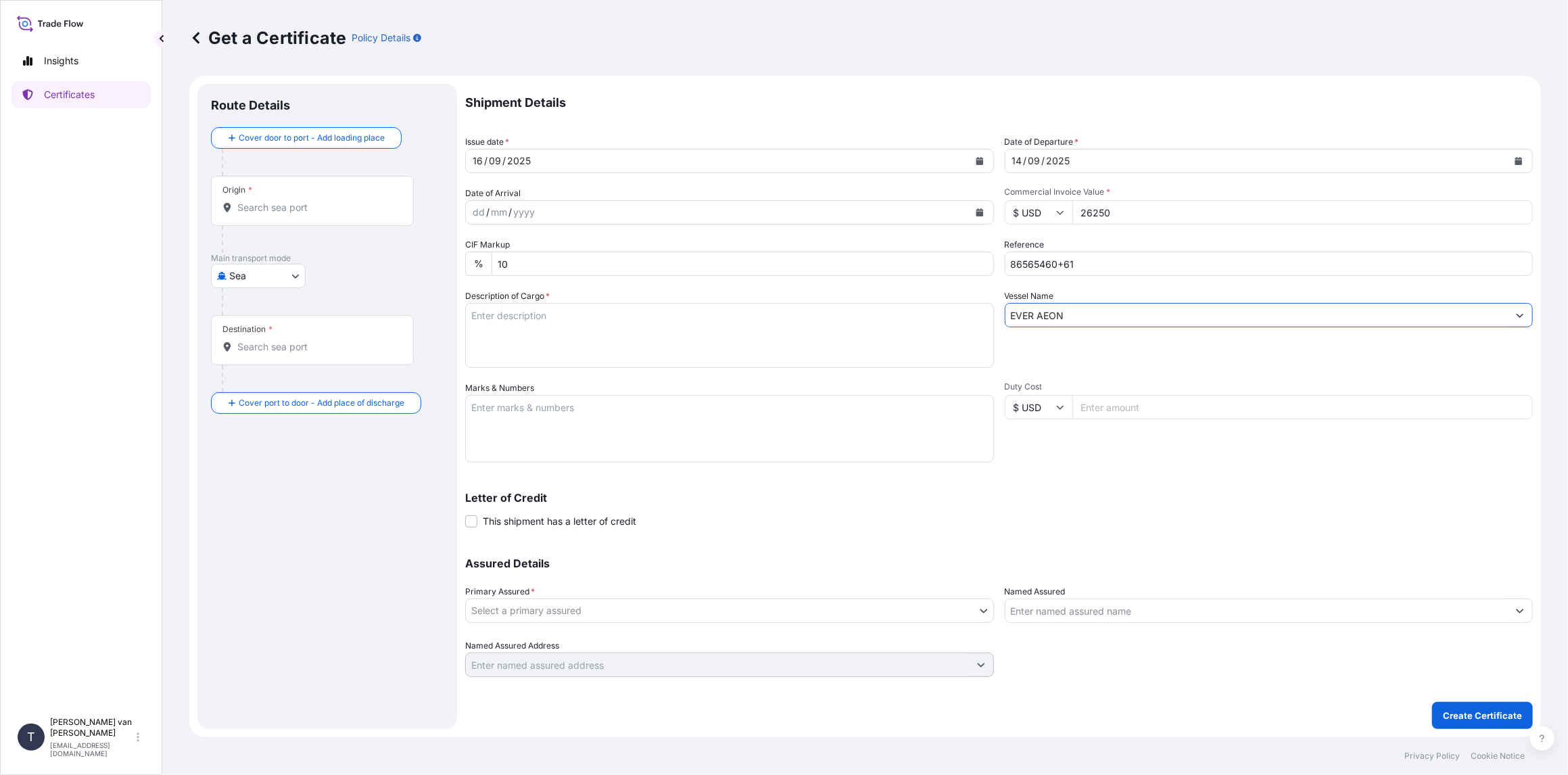
type input "EVER AEON"
click at [570, 322] on textarea "Description of Cargo *" at bounding box center [729, 335] width 529 height 65
click at [1129, 222] on input "26250" at bounding box center [1302, 212] width 461 height 25
drag, startPoint x: 1129, startPoint y: 212, endPoint x: 822, endPoint y: 212, distance: 307.0
click at [822, 212] on div "Shipment Details Issue date * [DATE] Date of Departure * [DATE] Date of Arrival…" at bounding box center [999, 380] width 1068 height 593
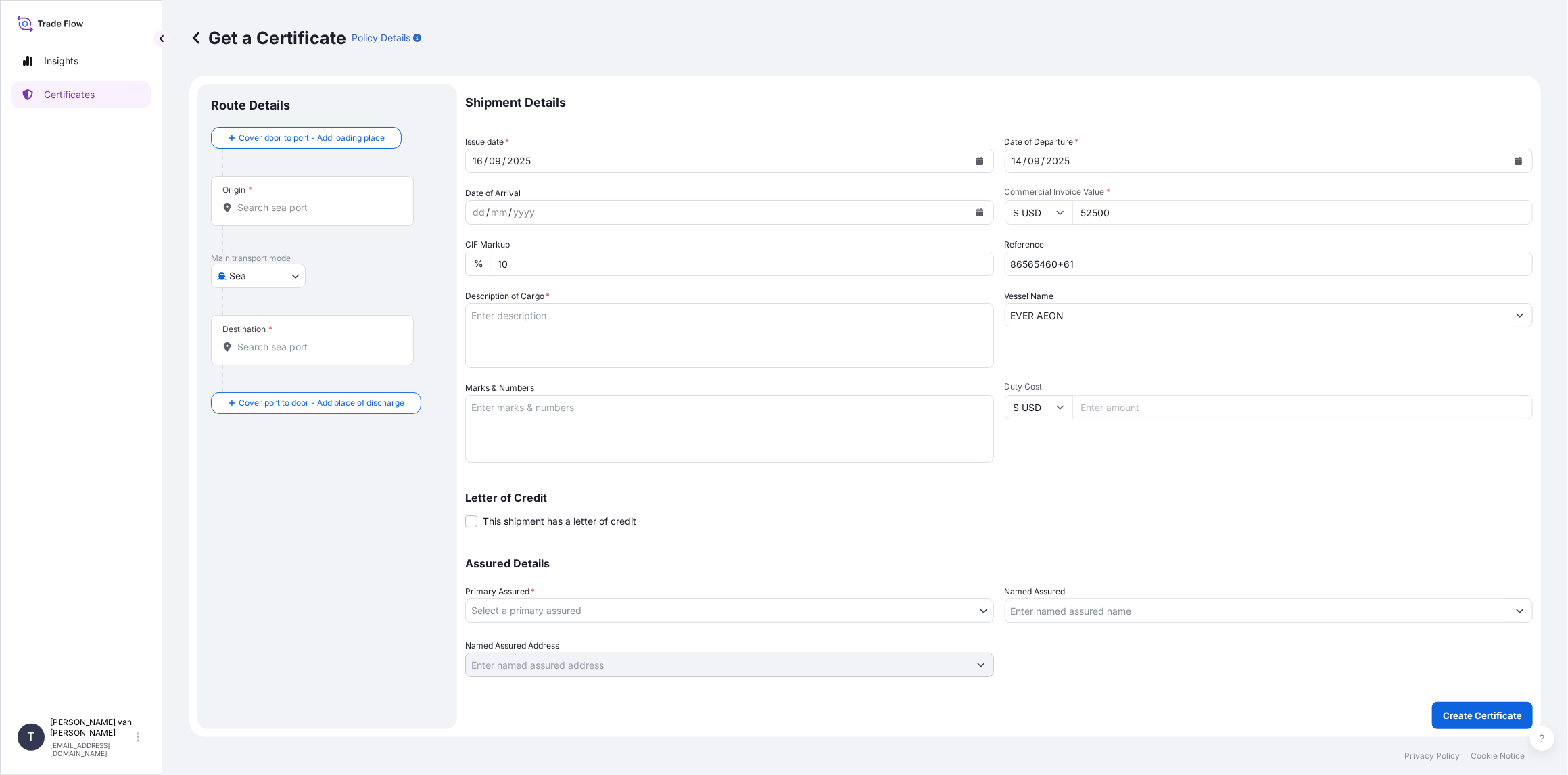
type input "52500"
click at [484, 332] on textarea "Description of Cargo *" at bounding box center [729, 335] width 529 height 65
click at [520, 316] on textarea "2x 40ft container containing: 2000 bags x 25 kg Resistamyl 347 = 50.000 kg" at bounding box center [729, 335] width 529 height 65
drag, startPoint x: 548, startPoint y: 315, endPoint x: 469, endPoint y: 314, distance: 79.0
click at [469, 314] on textarea "2x 40ft container containing: 2000 bags x 25 kg Resistamyl 347 = 50.000 kg" at bounding box center [729, 335] width 529 height 65
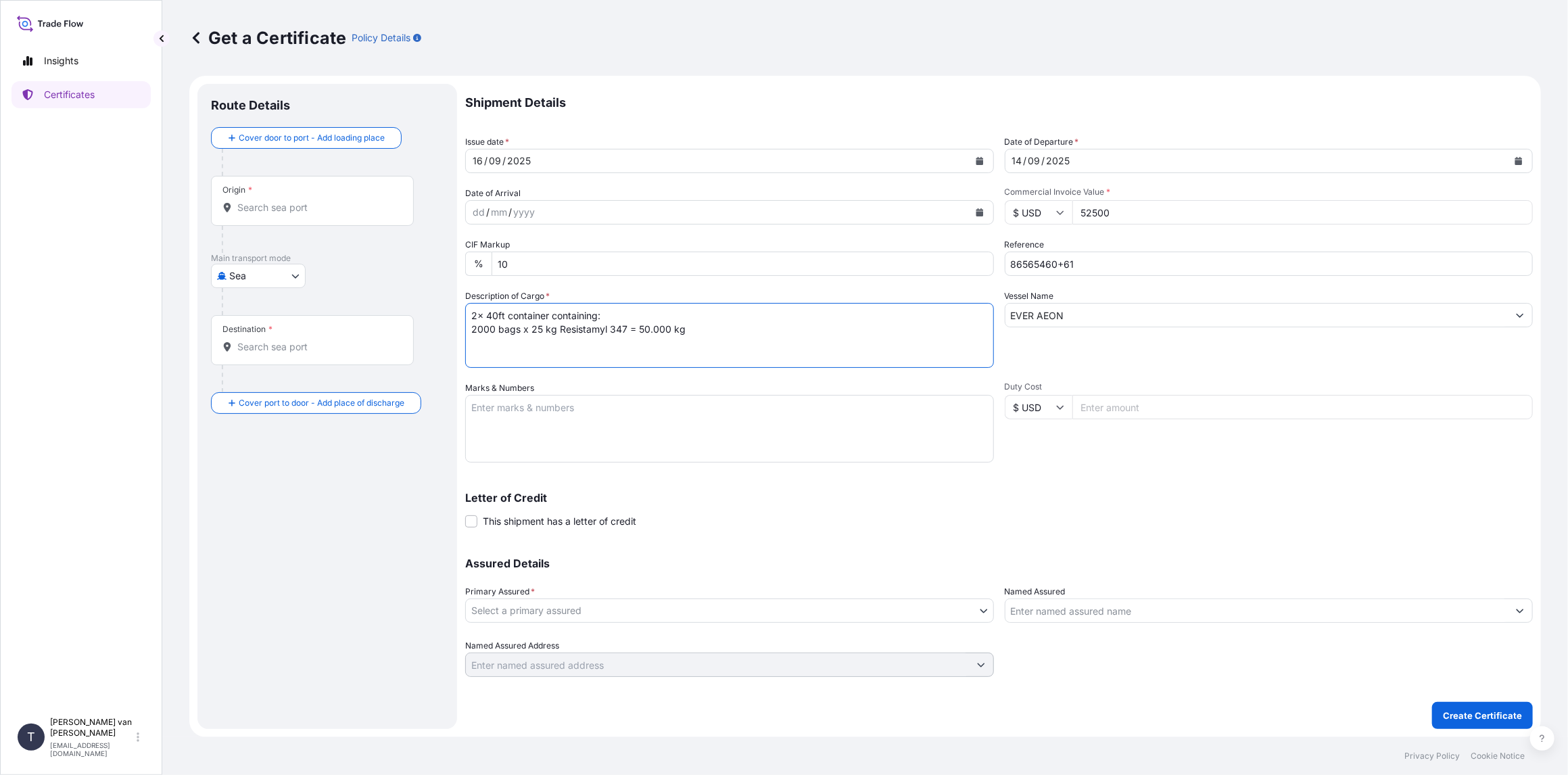
type textarea "2x 40ft container containing: 2000 bags x 25 kg Resistamyl 347 = 50.000 kg"
click at [514, 419] on textarea "Marks & Numbers" at bounding box center [729, 429] width 529 height 67
paste textarea "2x 40ft container"
type textarea "2x 40ft container: CONTAINER: SEAL: FFAU1756211 A107093 CSNU7508919 A107094 DO:…"
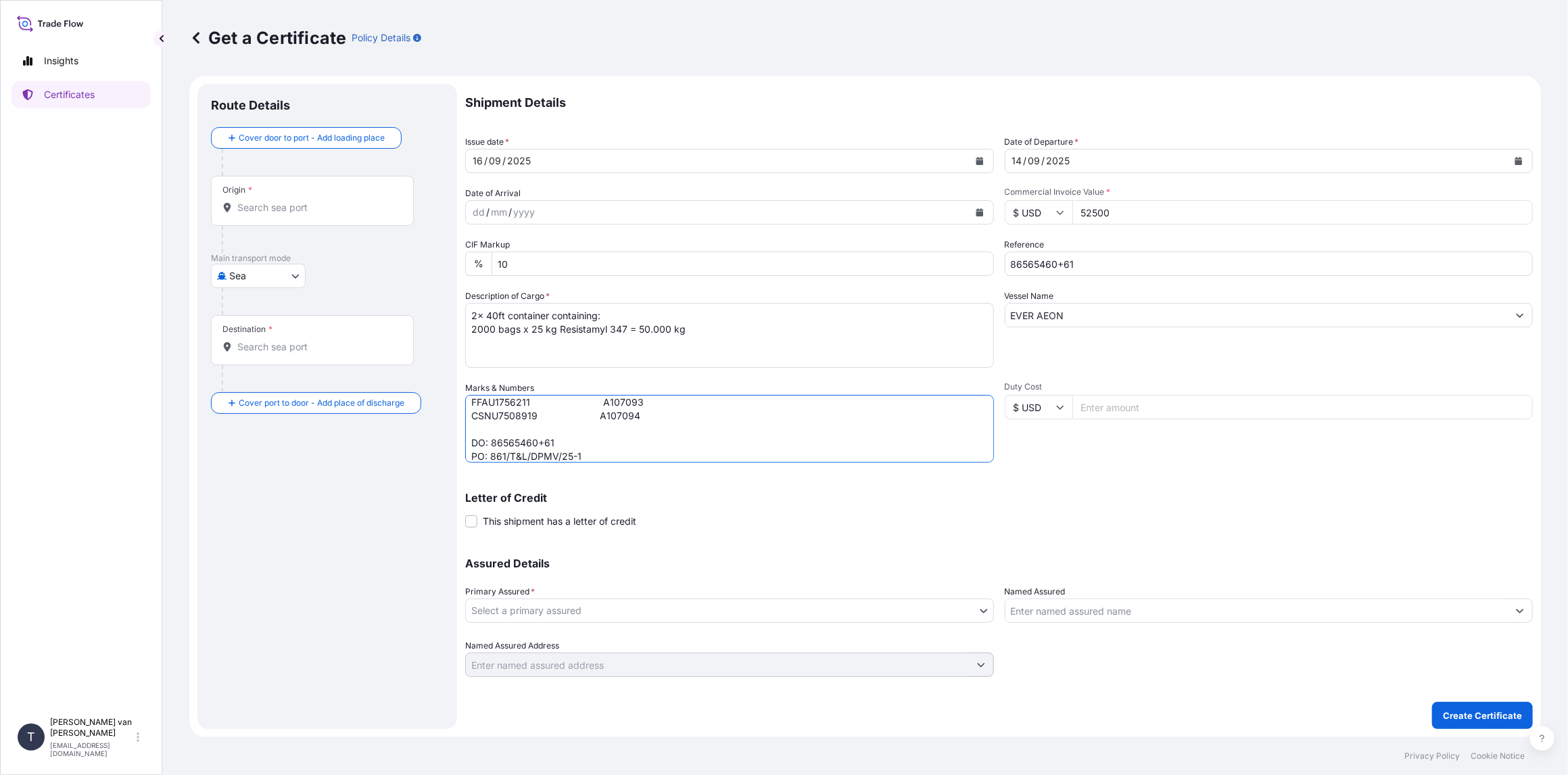
click at [546, 609] on body "Insights Certificates T [PERSON_NAME] van t Hoenderdaal [EMAIL_ADDRESS][DOMAIN_…" at bounding box center [784, 387] width 1568 height 775
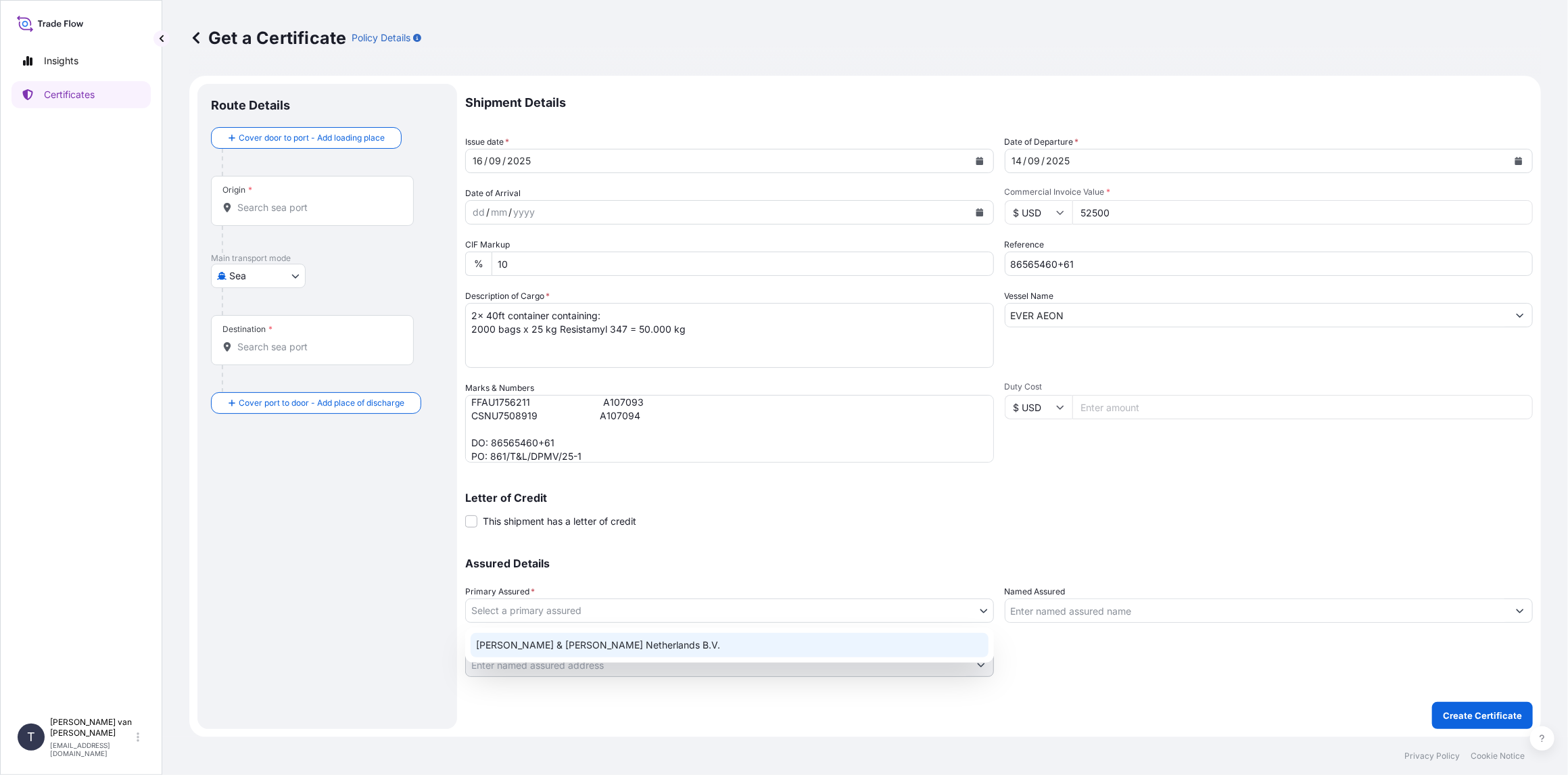
click at [547, 650] on div "[PERSON_NAME] & [PERSON_NAME] Netherlands B.V." at bounding box center [729, 645] width 518 height 25
select select "31666"
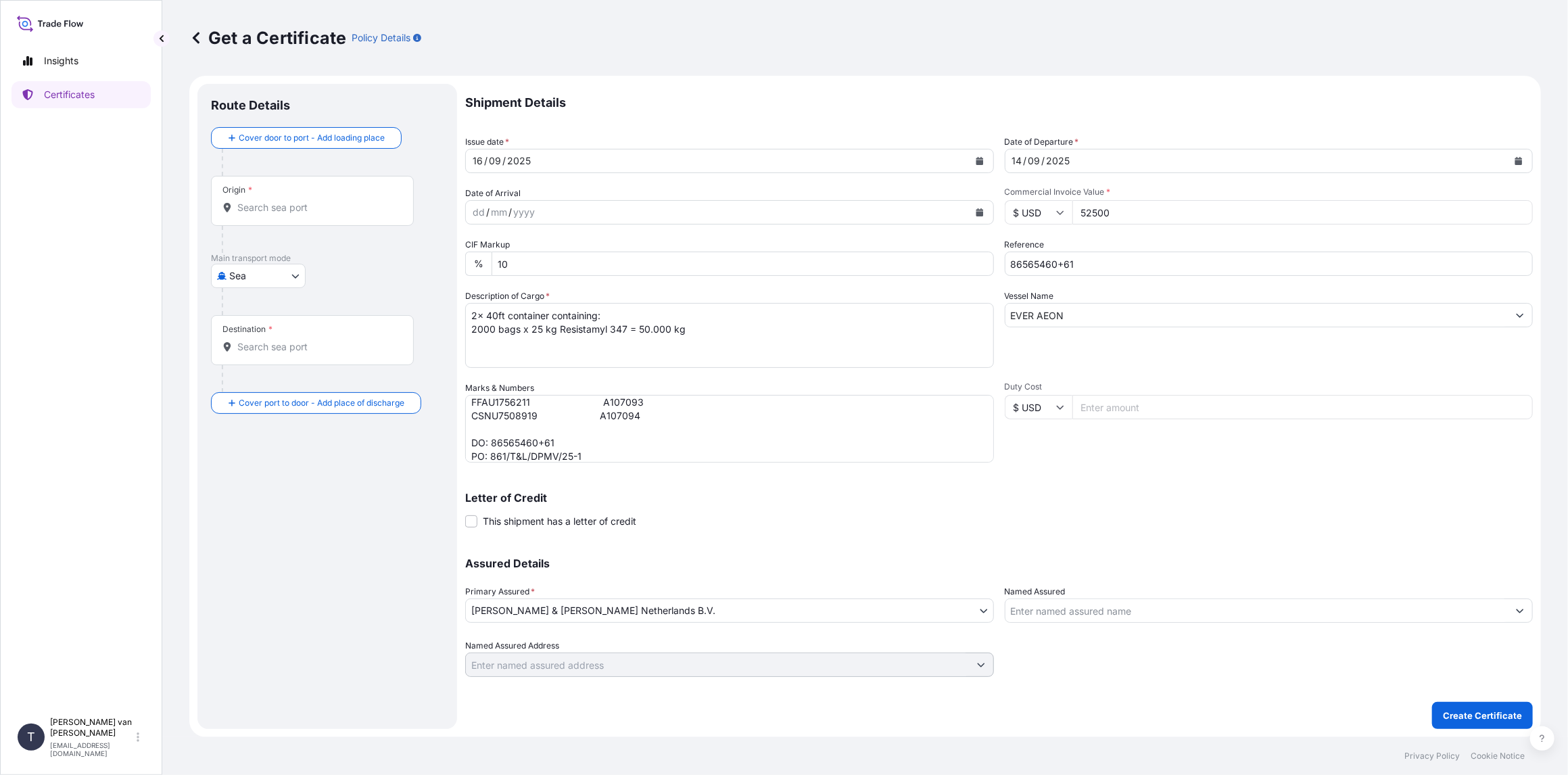
click at [283, 188] on div "Origin *" at bounding box center [311, 200] width 202 height 50
click at [280, 208] on input "Origin *" at bounding box center [317, 207] width 160 height 13
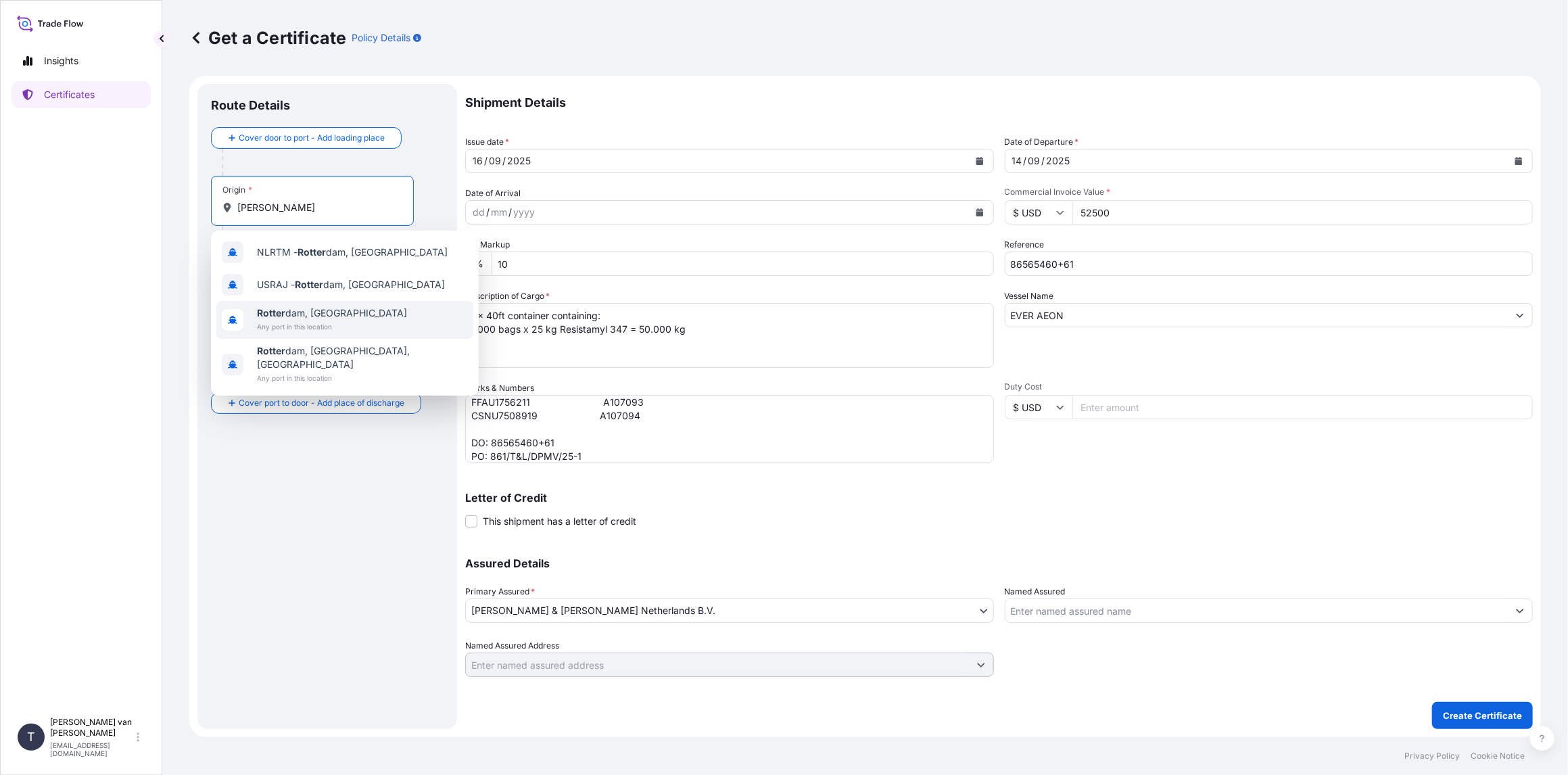
click at [302, 317] on span "[PERSON_NAME] dam, [GEOGRAPHIC_DATA]" at bounding box center [331, 313] width 150 height 13
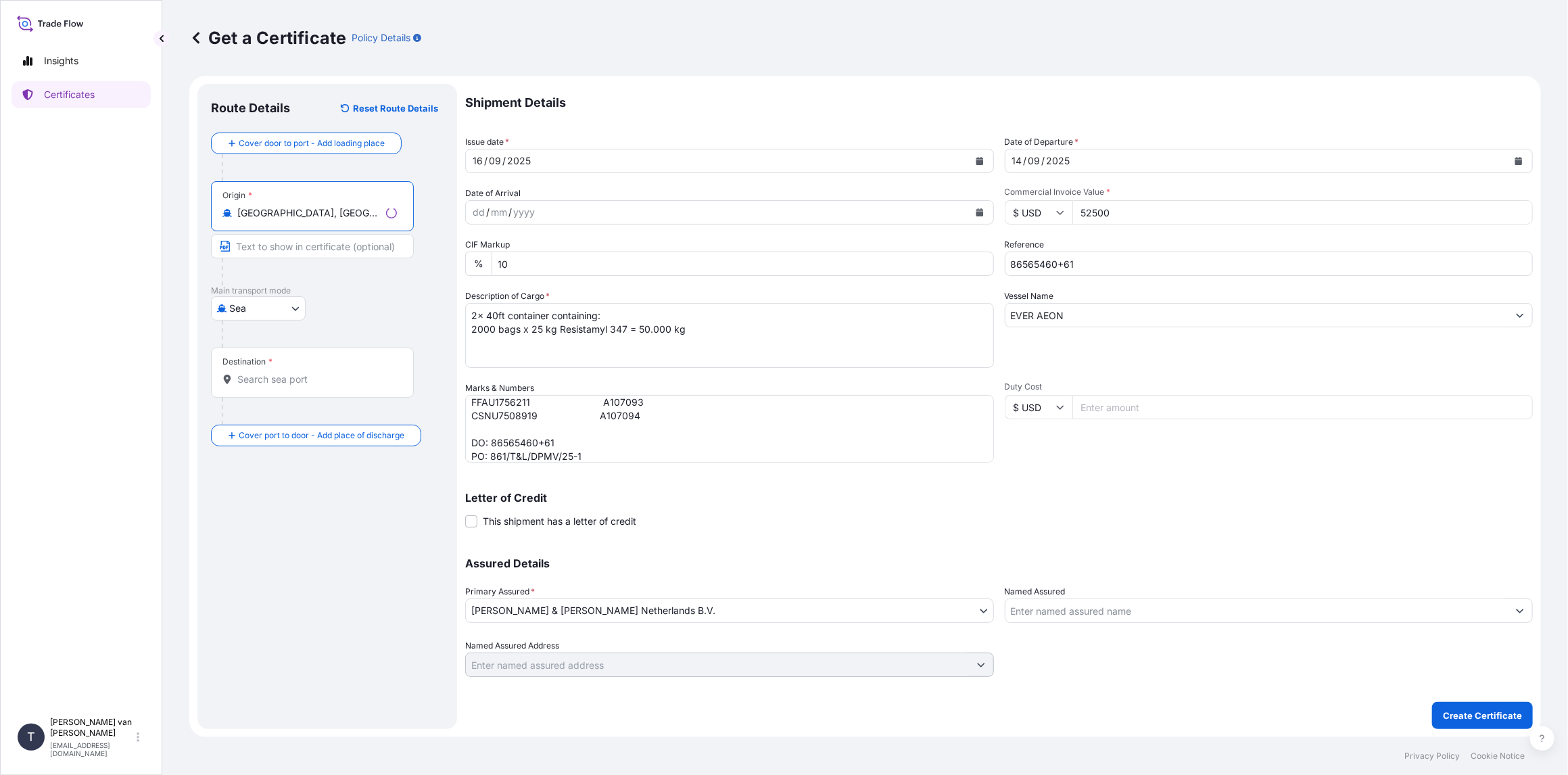
type input "[GEOGRAPHIC_DATA], [GEOGRAPHIC_DATA]"
click at [275, 373] on input "Destination *" at bounding box center [317, 380] width 160 height 13
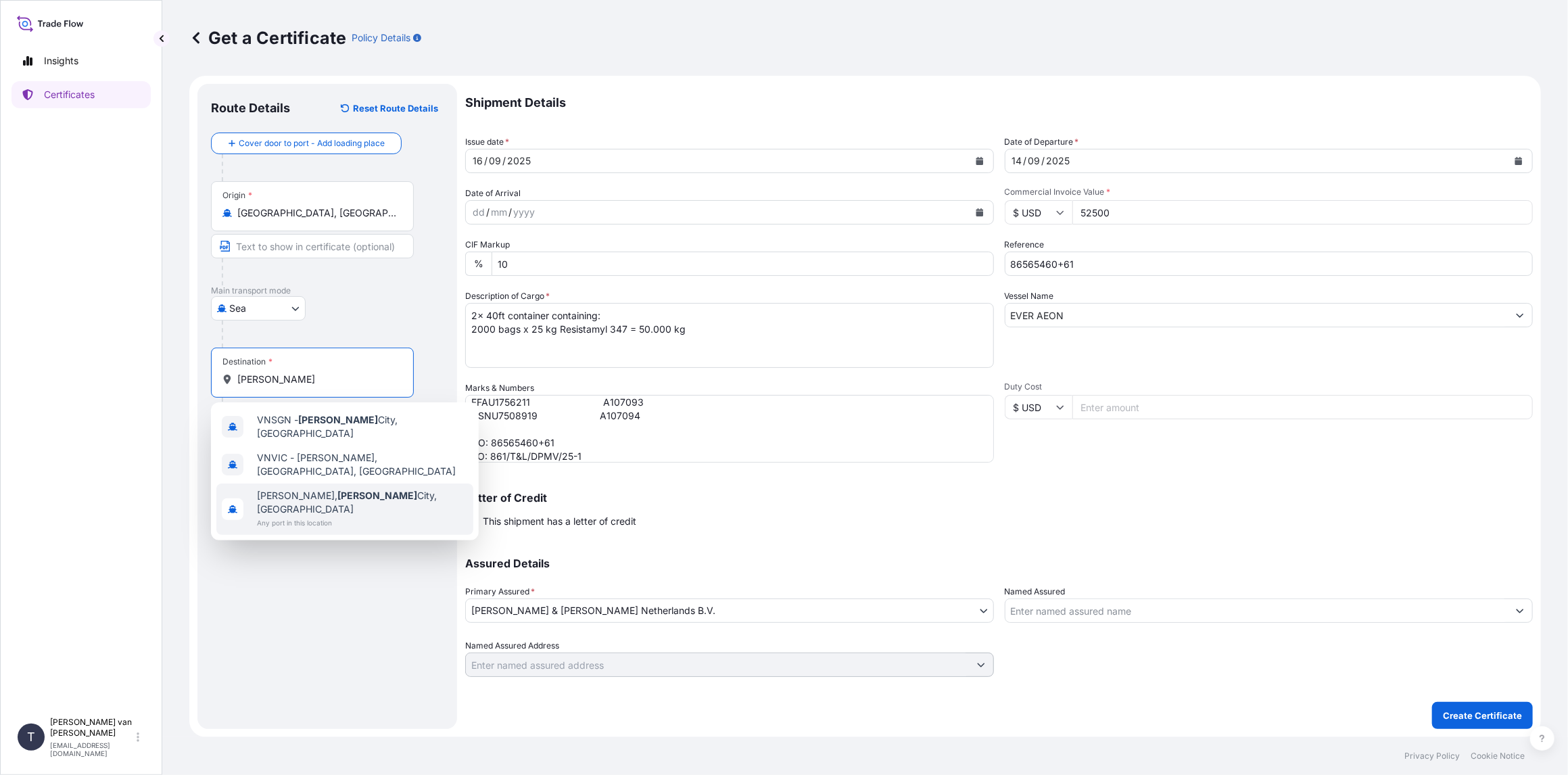
click at [302, 516] on span "Any port in this location" at bounding box center [361, 522] width 211 height 13
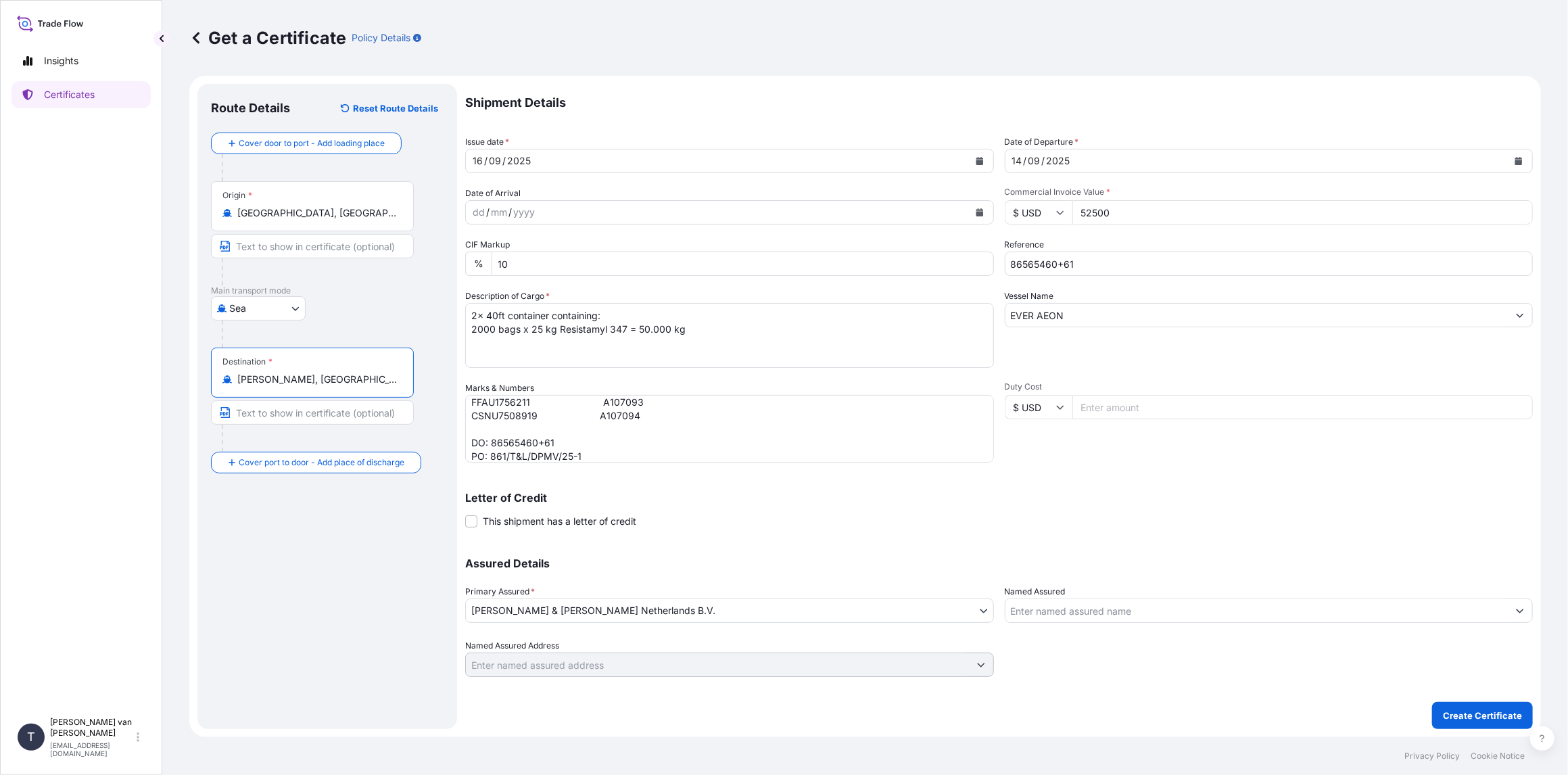
type input "[PERSON_NAME], [GEOGRAPHIC_DATA][PERSON_NAME], [GEOGRAPHIC_DATA]"
click at [1488, 717] on p "Create Certificate" at bounding box center [1482, 716] width 80 height 13
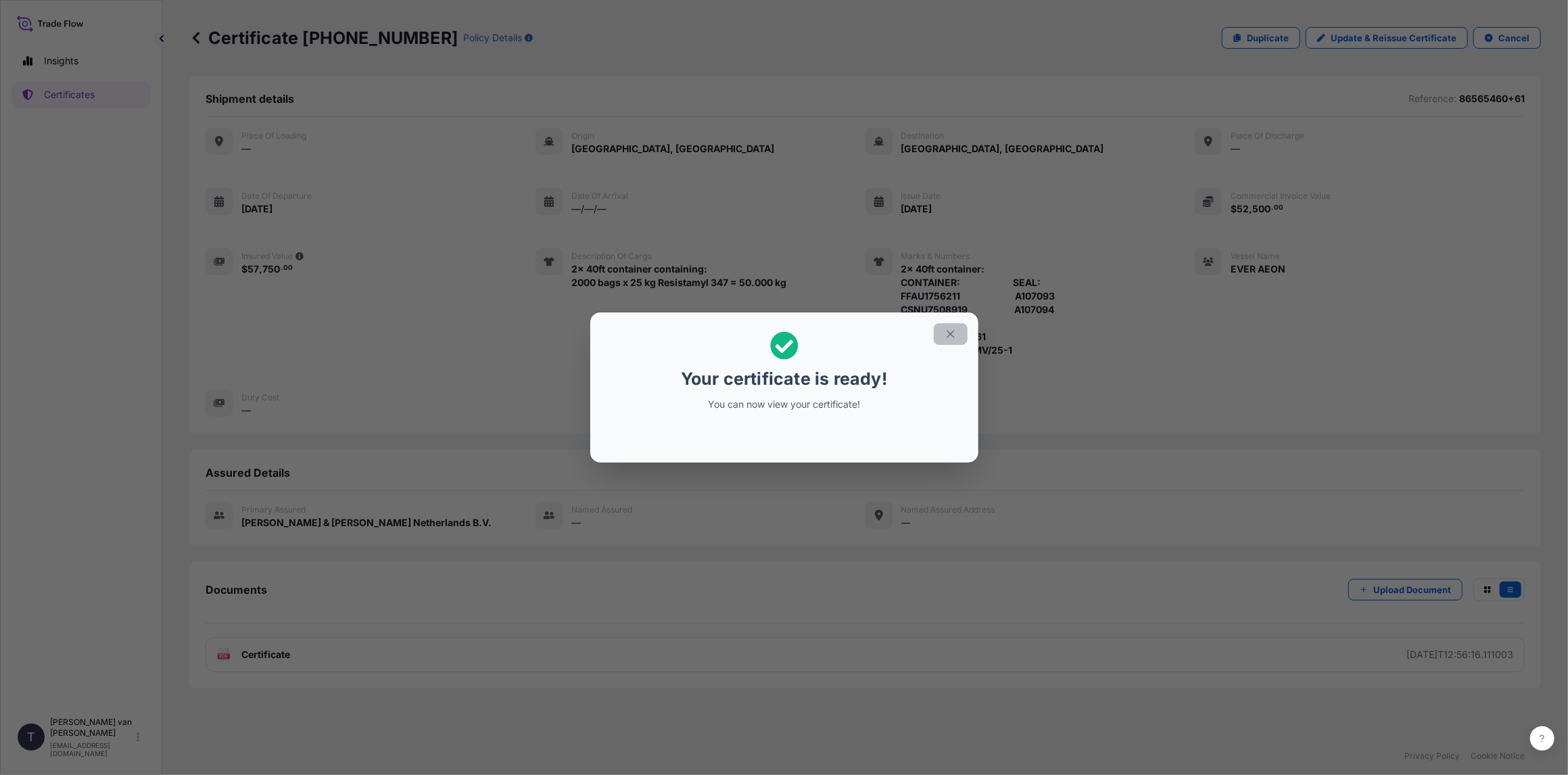
click at [950, 335] on icon "button" at bounding box center [950, 334] width 12 height 12
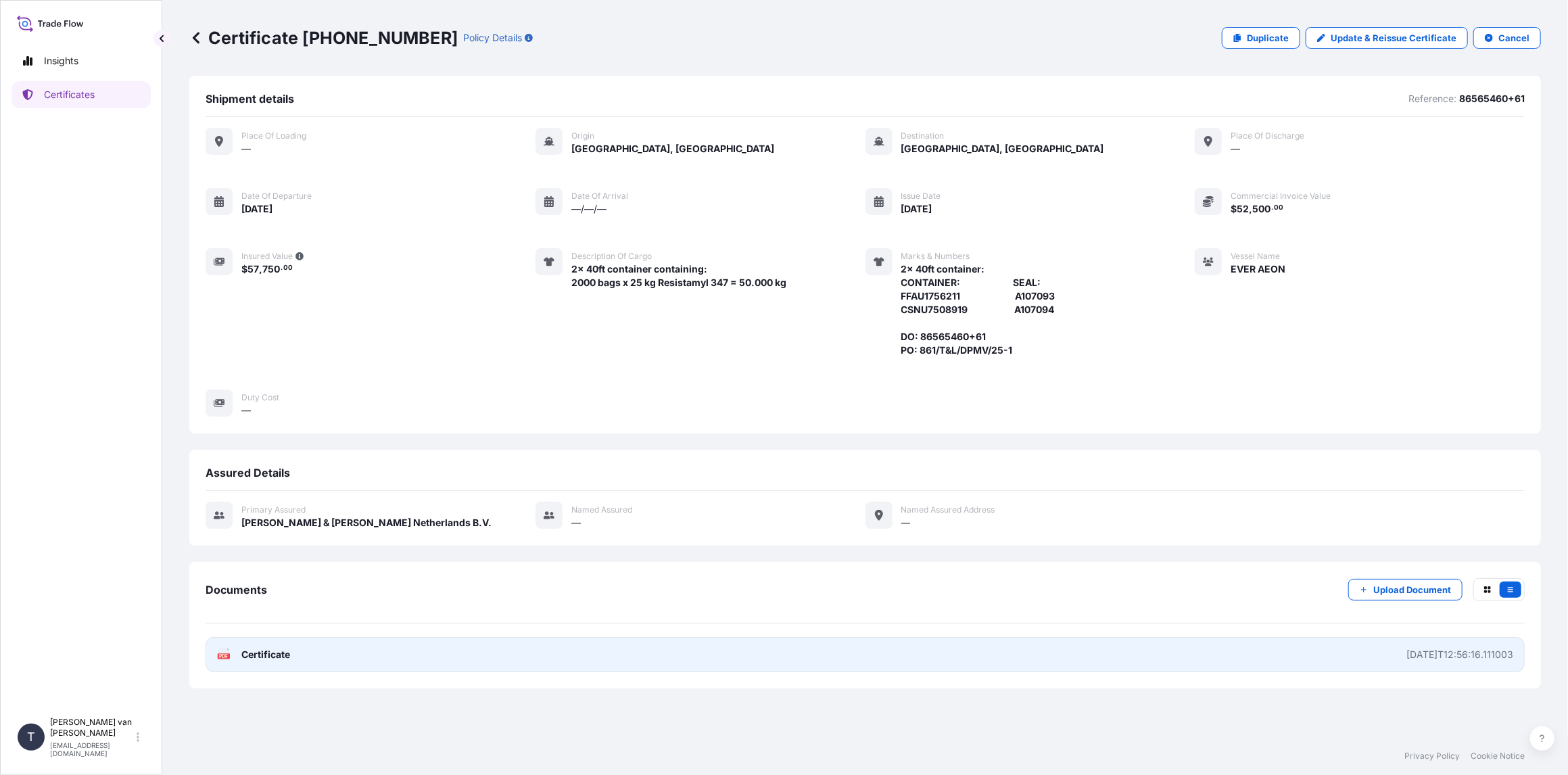
click at [269, 651] on span "Certificate" at bounding box center [266, 654] width 48 height 13
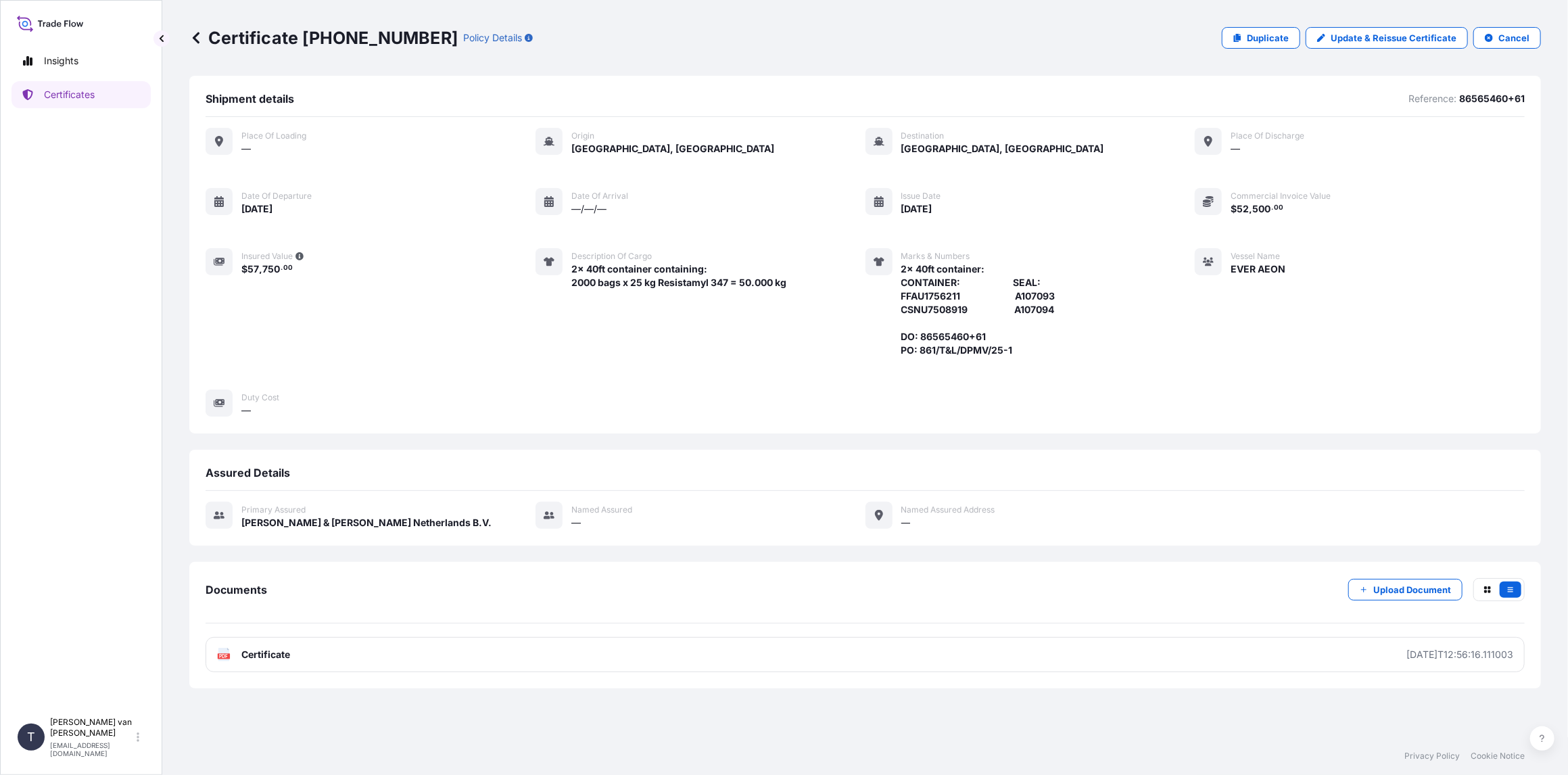
drag, startPoint x: 357, startPoint y: 34, endPoint x: 373, endPoint y: 39, distance: 16.8
click at [373, 39] on p "Certificate [PHONE_NUMBER]" at bounding box center [324, 38] width 269 height 21
drag, startPoint x: 406, startPoint y: 36, endPoint x: 369, endPoint y: 35, distance: 37.0
click at [369, 35] on p "Certificate [PHONE_NUMBER]" at bounding box center [324, 38] width 269 height 21
click at [410, 38] on div "Certificate [PHONE_NUMBER] Policy Details" at bounding box center [361, 38] width 343 height 21
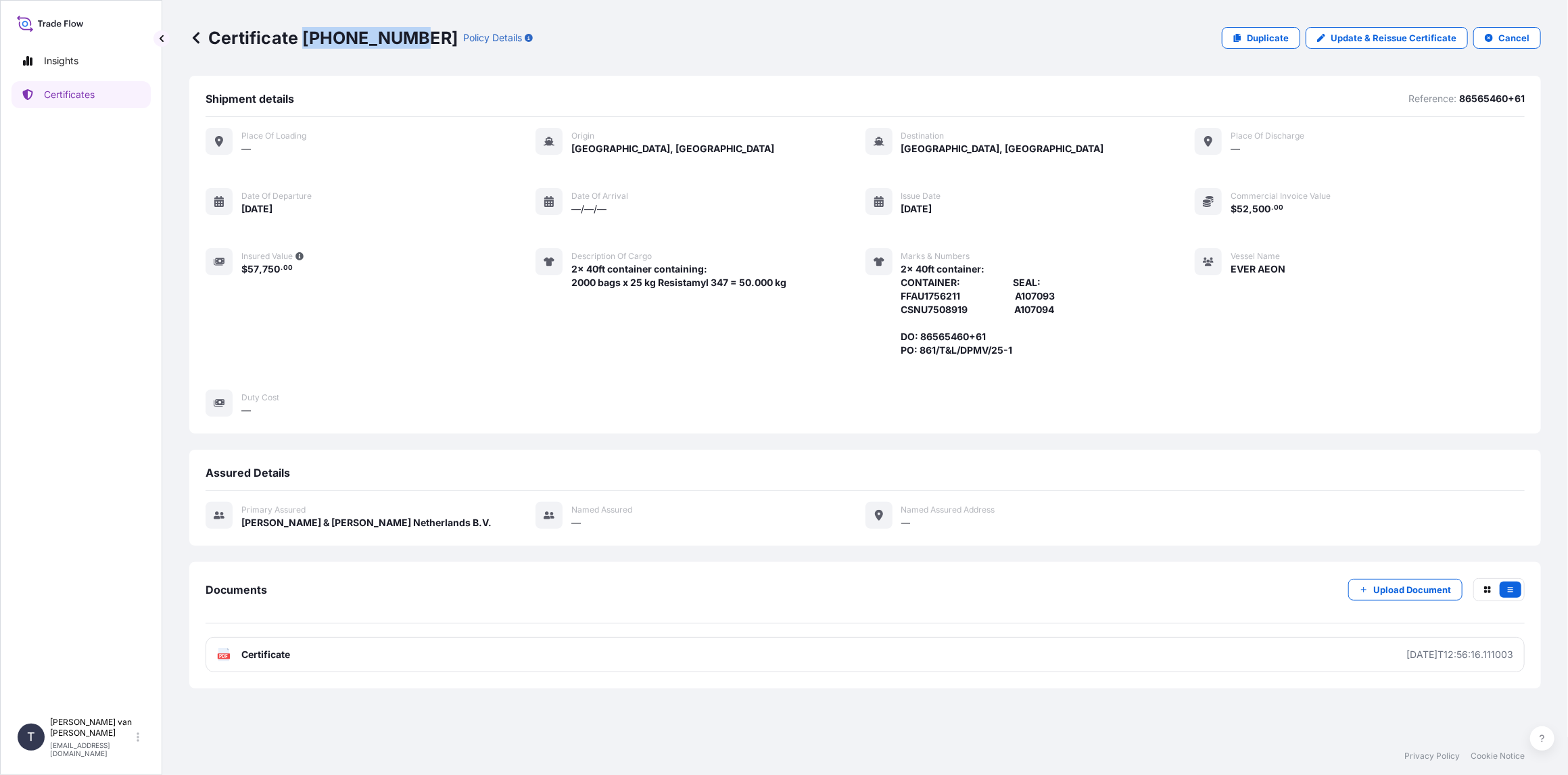
drag, startPoint x: 409, startPoint y: 39, endPoint x: 305, endPoint y: 39, distance: 104.0
click at [305, 39] on div "Certificate [PHONE_NUMBER] Policy Details" at bounding box center [361, 38] width 343 height 21
copy p "[PHONE_NUMBER]"
